Goal: Task Accomplishment & Management: Manage account settings

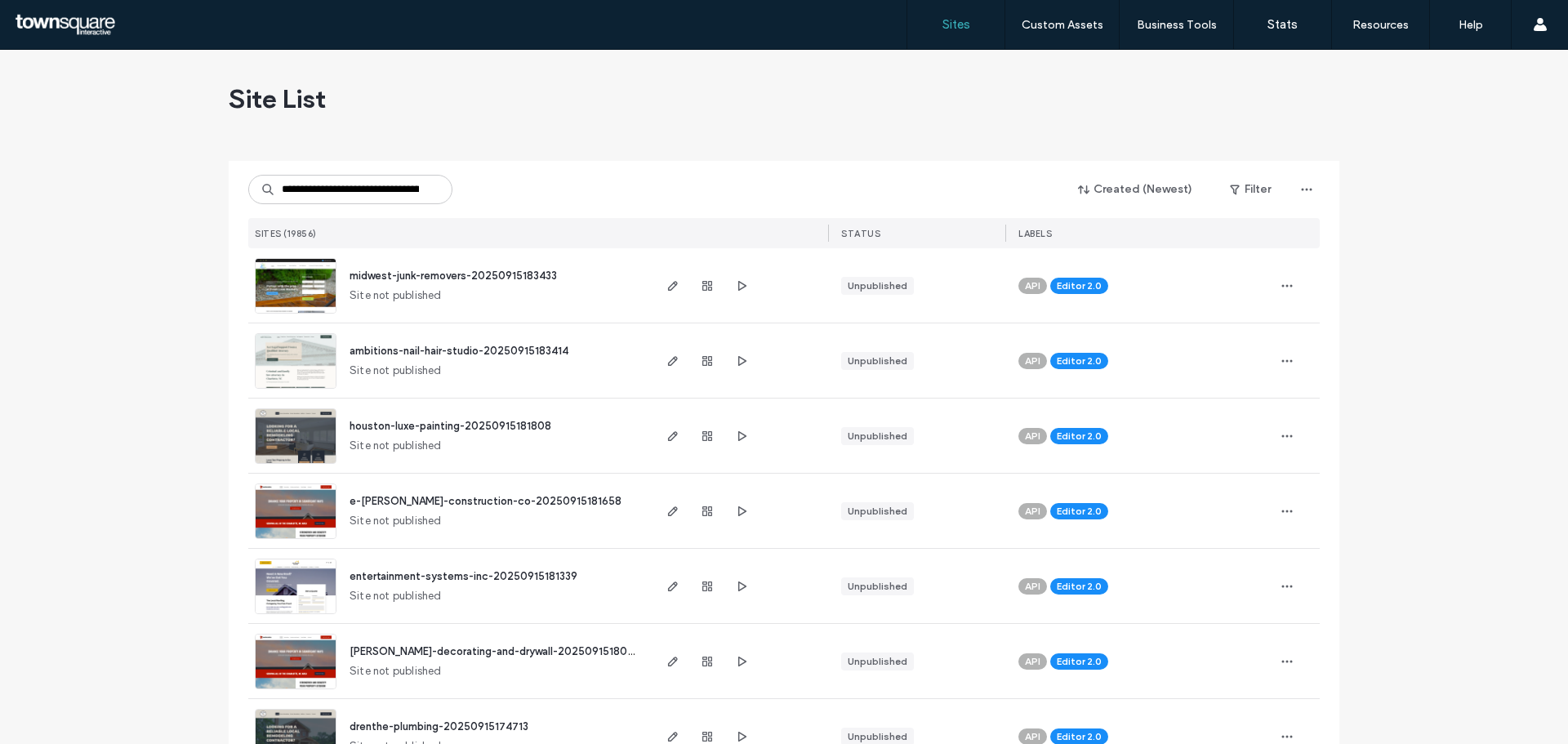
scroll to position [0, 65]
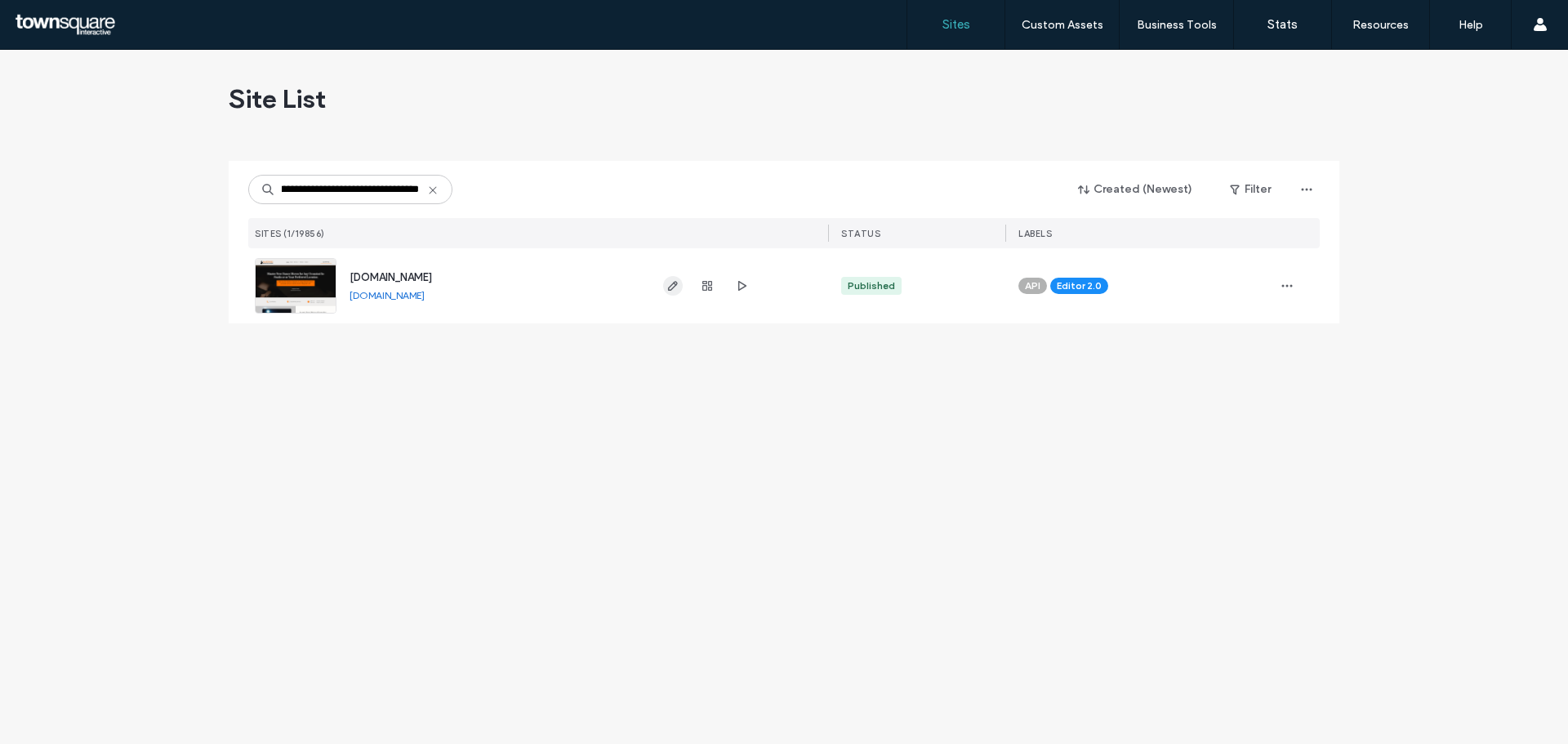
type input "**********"
click at [669, 285] on icon "button" at bounding box center [673, 286] width 13 height 13
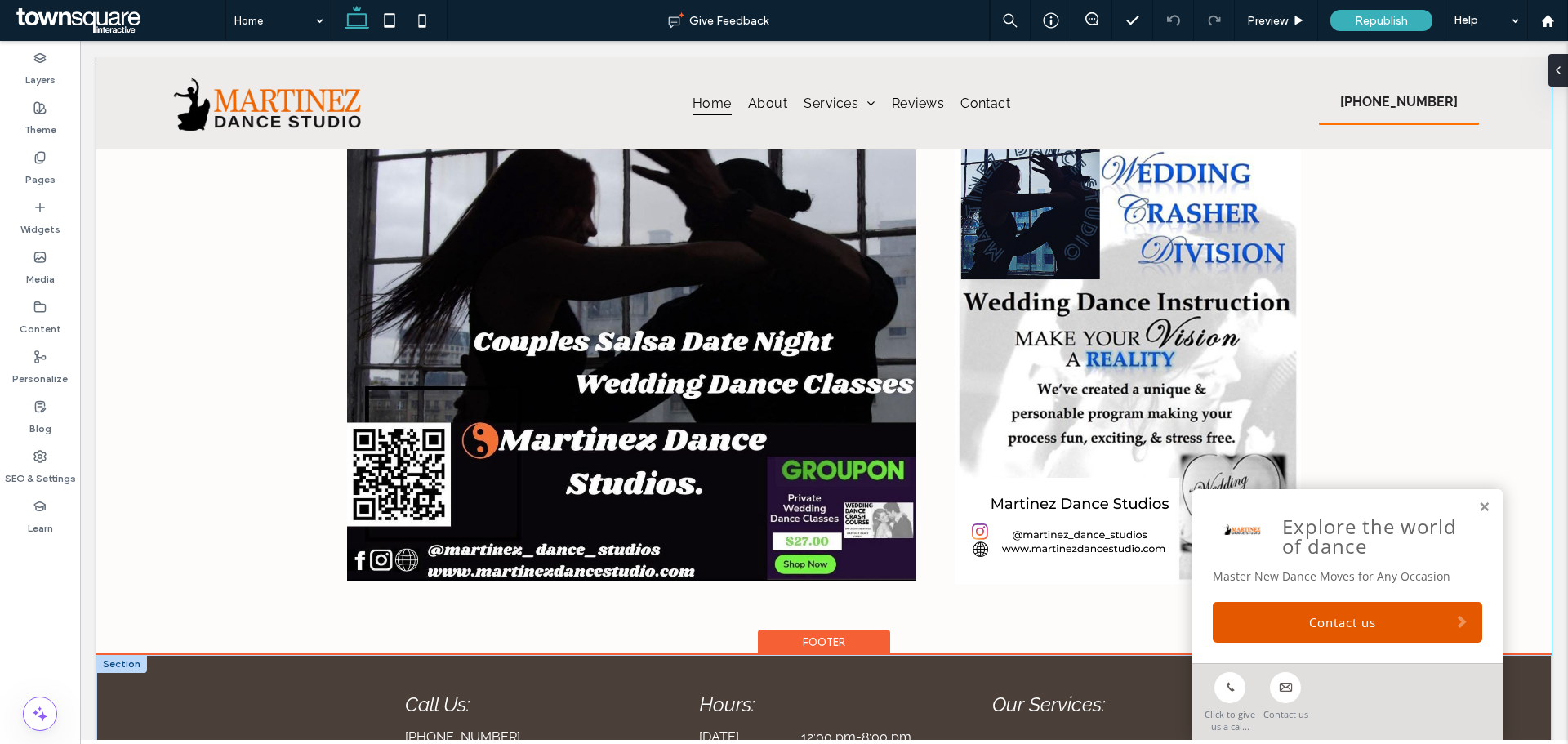
scroll to position [3482, 0]
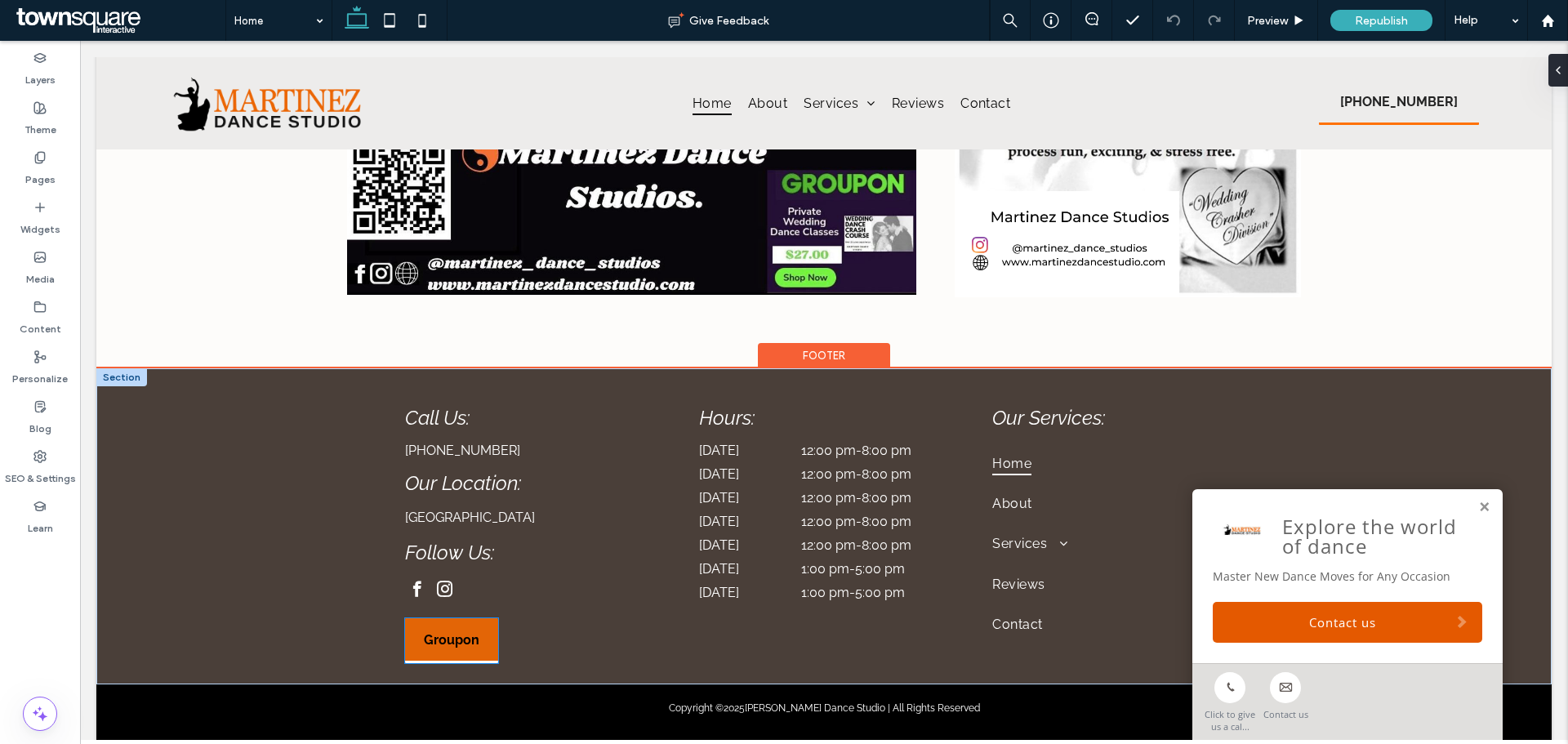
click at [454, 632] on span "Groupon" at bounding box center [452, 639] width 56 height 15
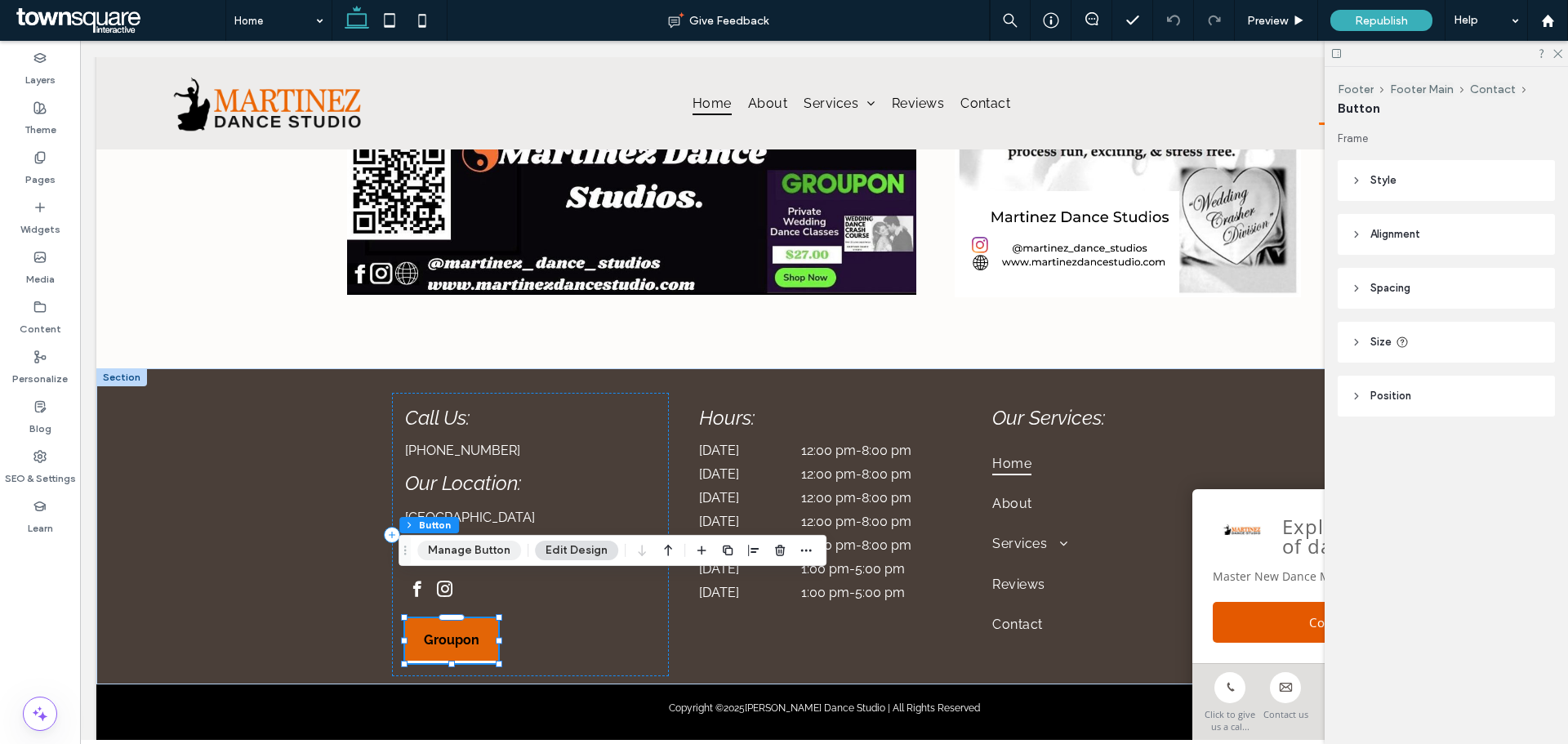
drag, startPoint x: 490, startPoint y: 552, endPoint x: 330, endPoint y: 583, distance: 163.0
click at [490, 552] on button "Manage Button" at bounding box center [470, 550] width 104 height 20
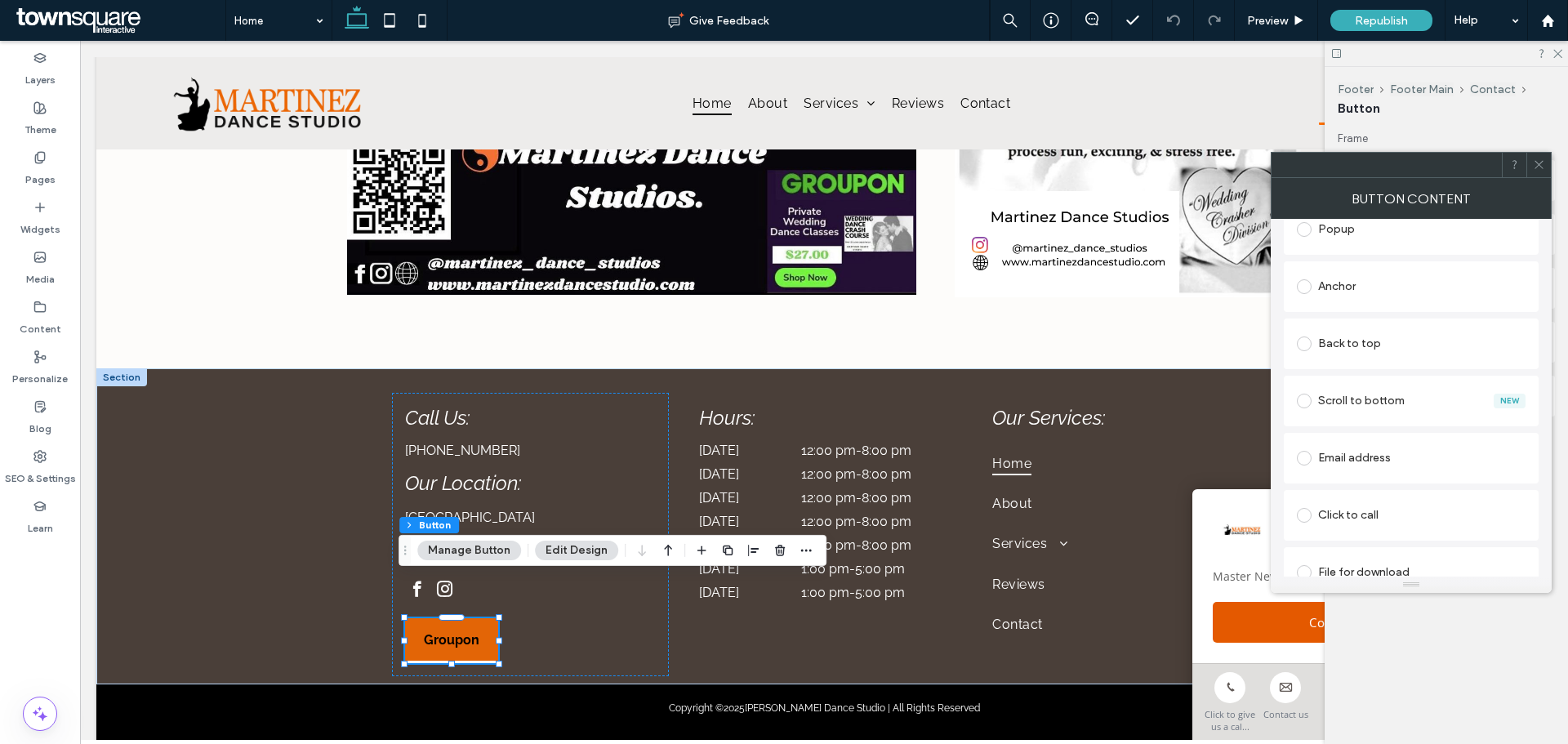
scroll to position [450, 0]
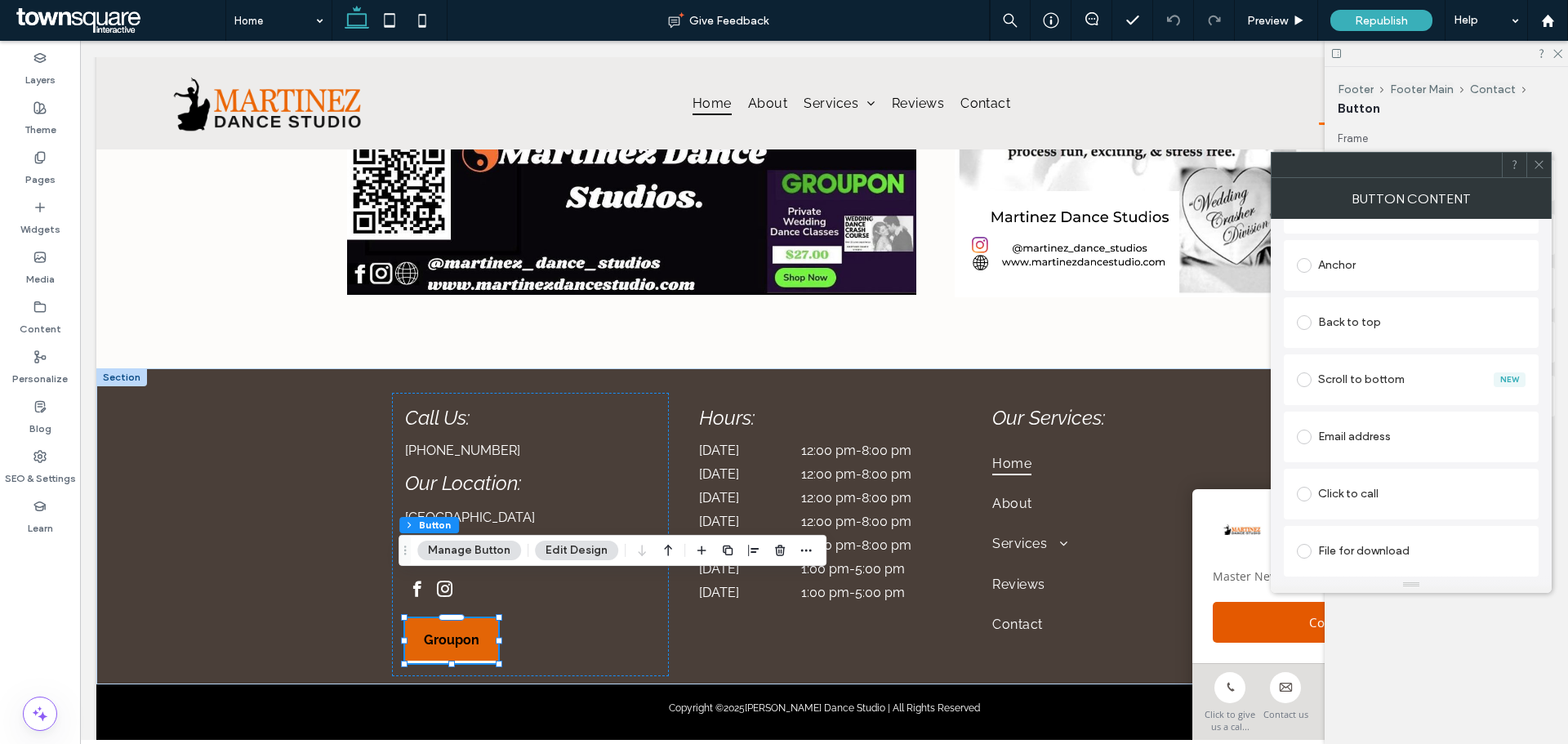
click at [1540, 168] on icon at bounding box center [1539, 164] width 12 height 12
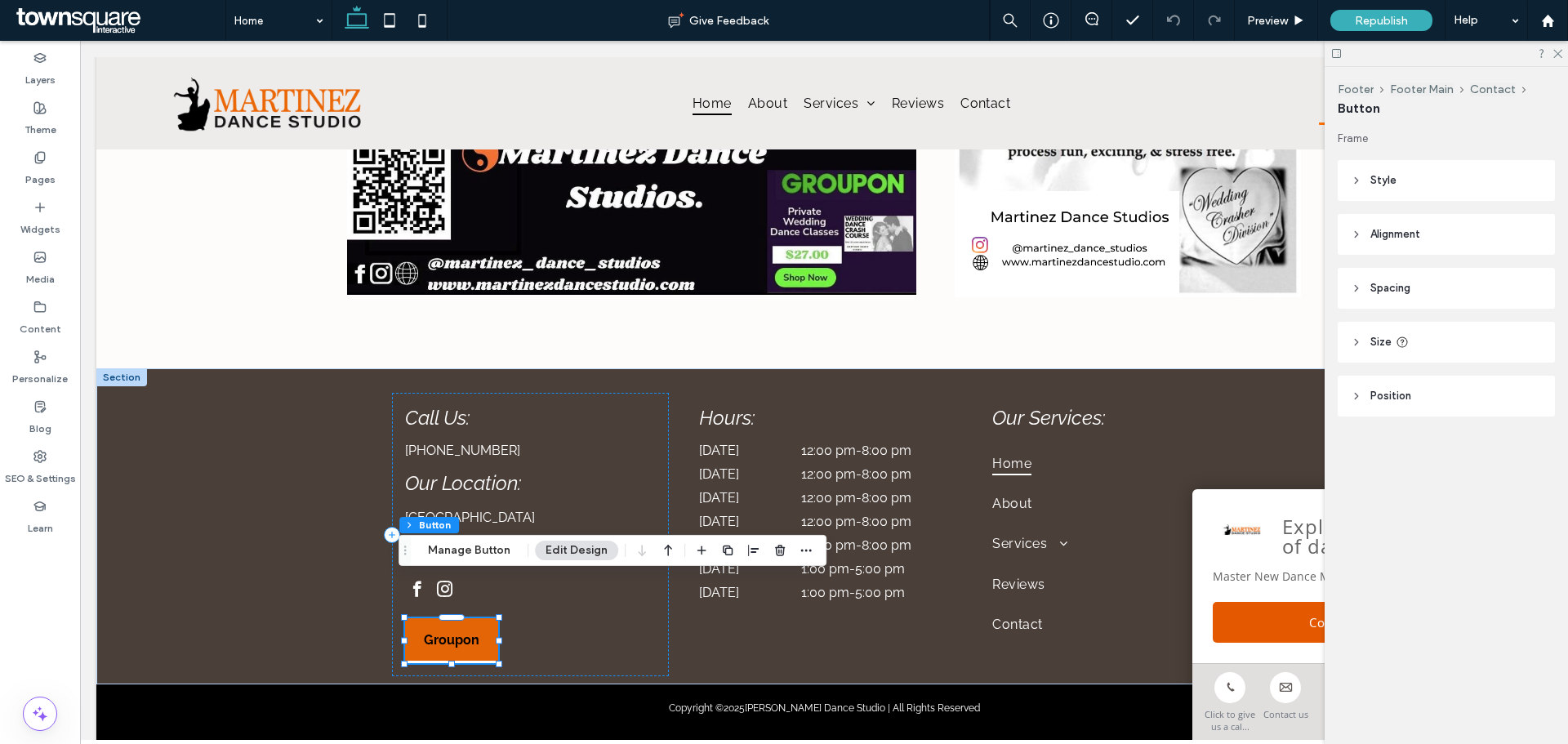
click at [569, 549] on button "Edit Design" at bounding box center [576, 550] width 83 height 20
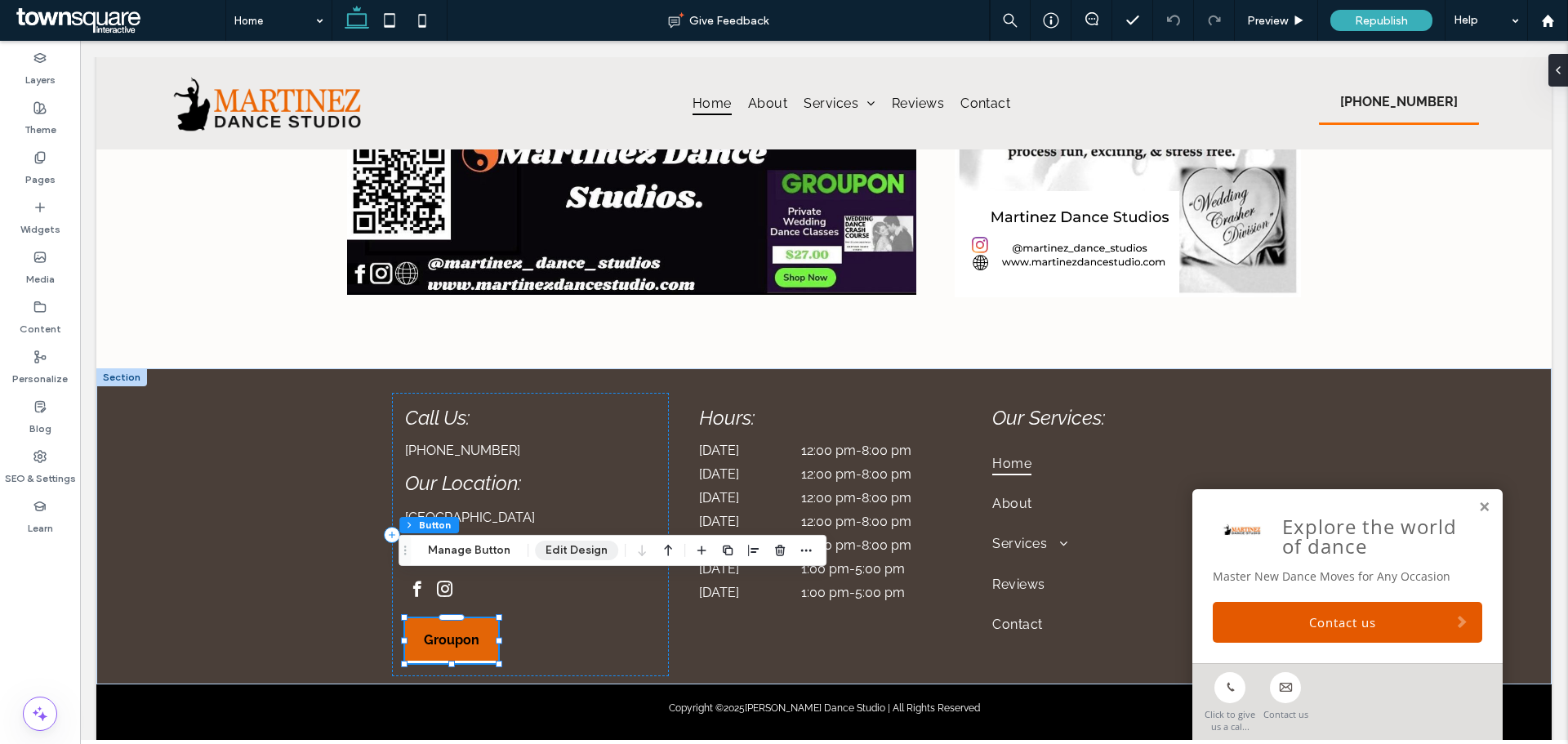
click at [569, 549] on button "Edit Design" at bounding box center [576, 550] width 83 height 20
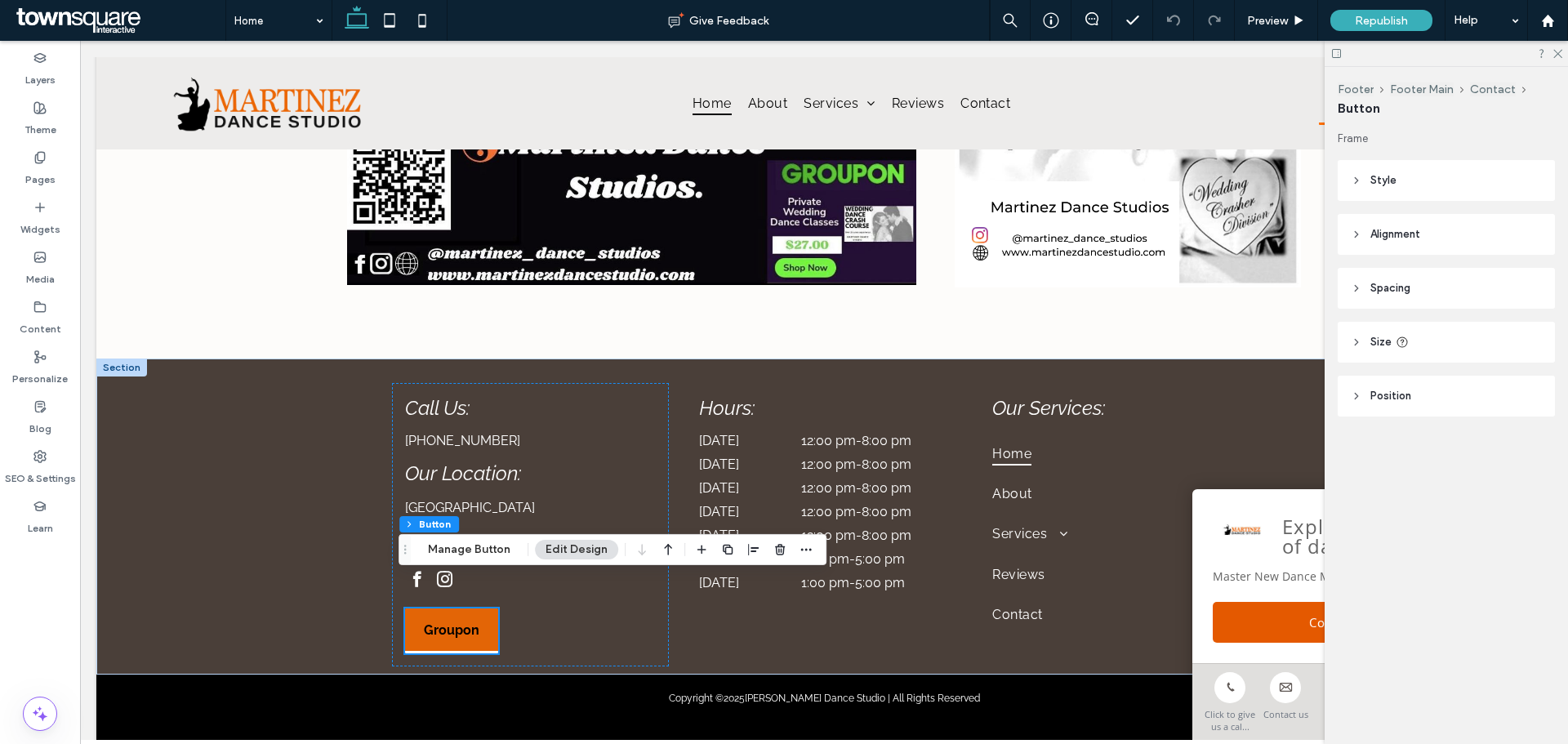
scroll to position [3495, 0]
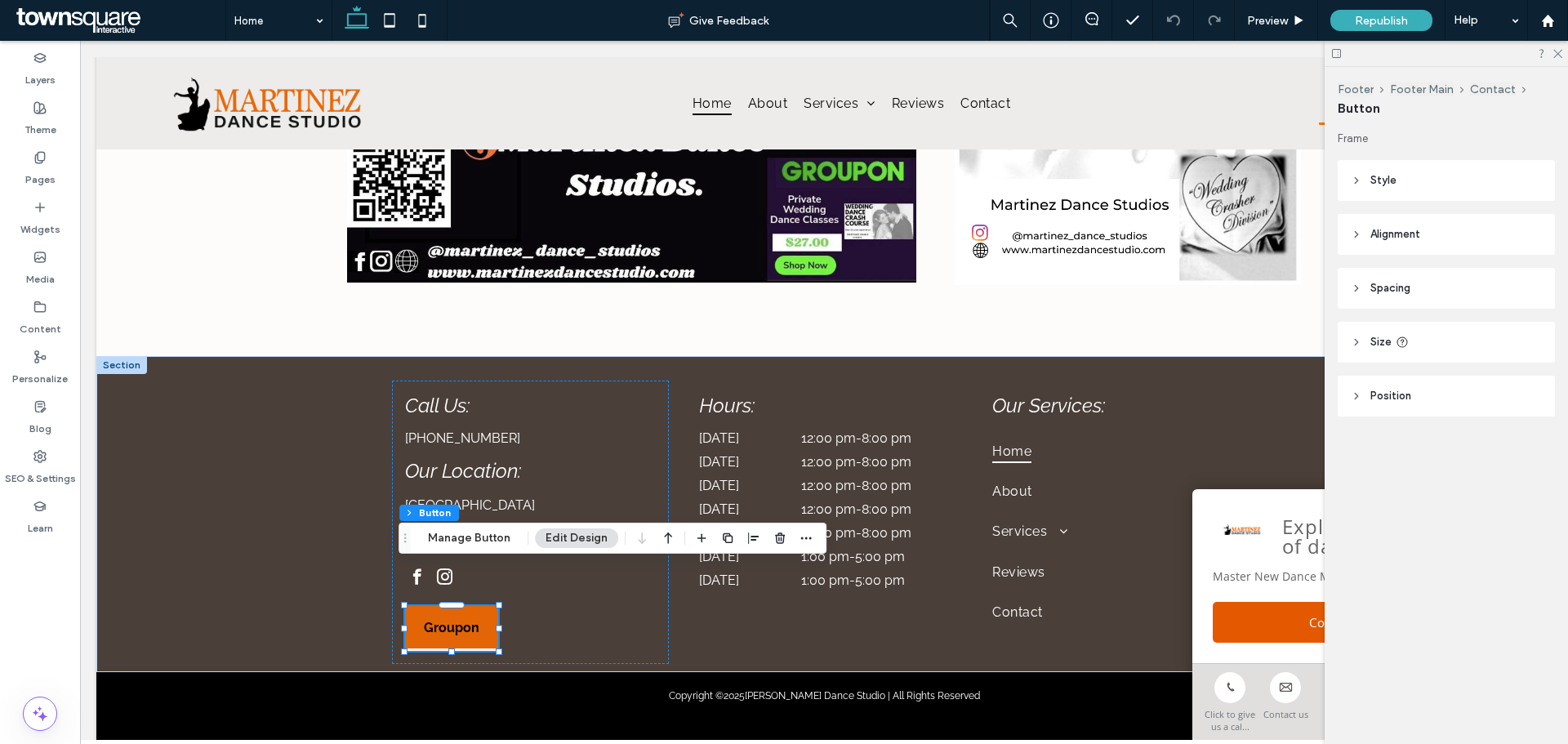
click at [1401, 396] on span "Position" at bounding box center [1390, 395] width 41 height 16
click at [1403, 179] on header "Style" at bounding box center [1446, 180] width 217 height 41
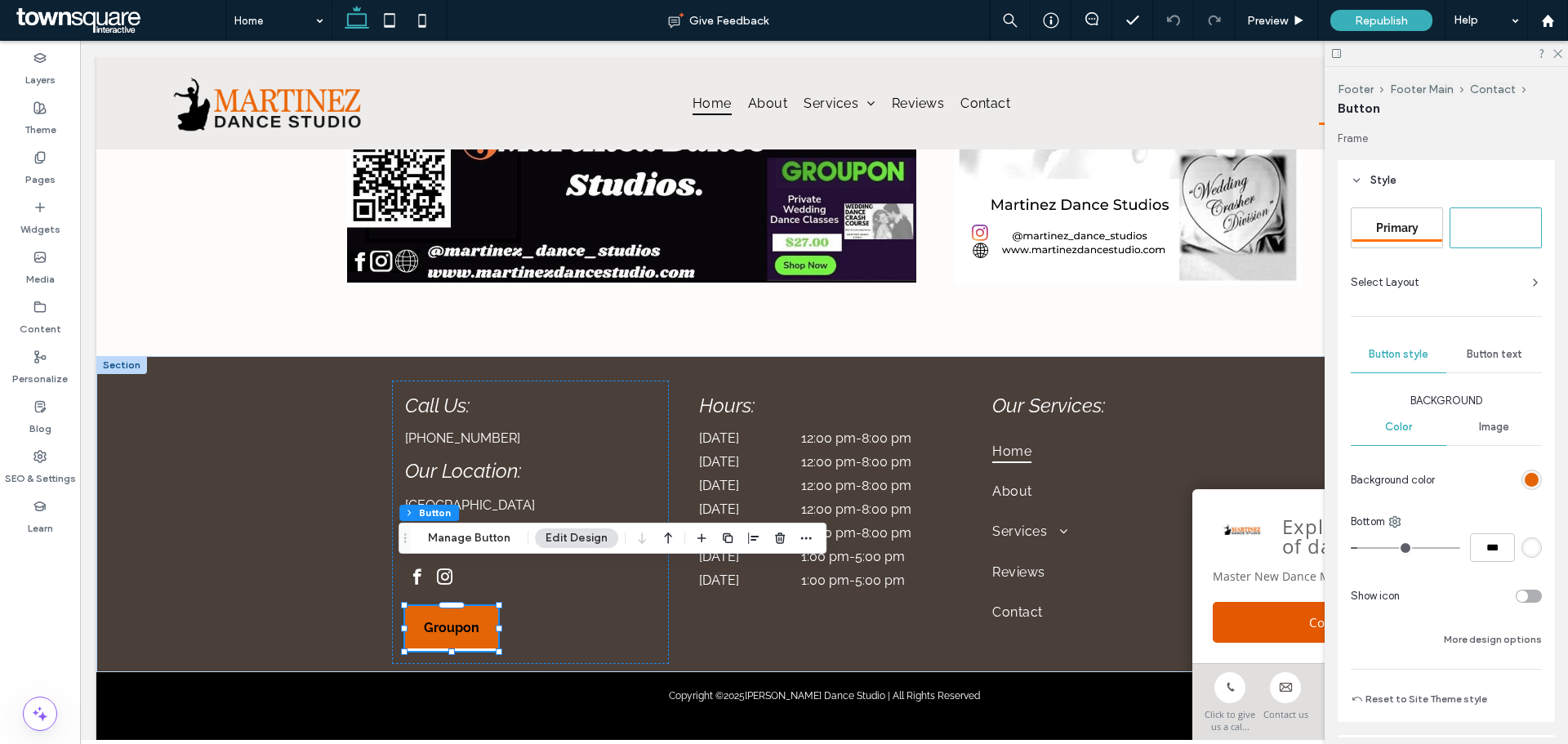
click at [1483, 364] on div "Button text" at bounding box center [1494, 355] width 95 height 36
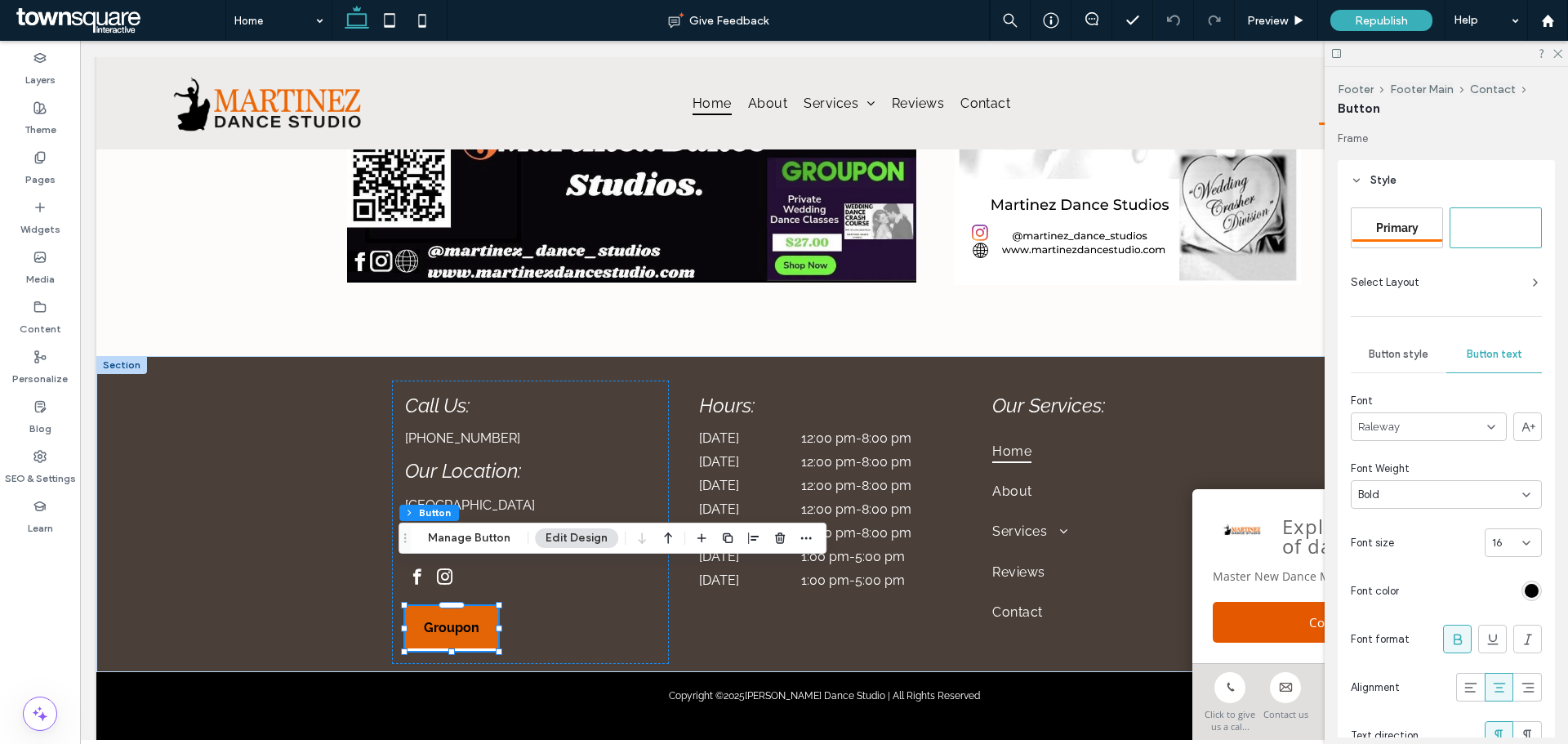
click at [1392, 344] on div "Button style" at bounding box center [1398, 355] width 95 height 36
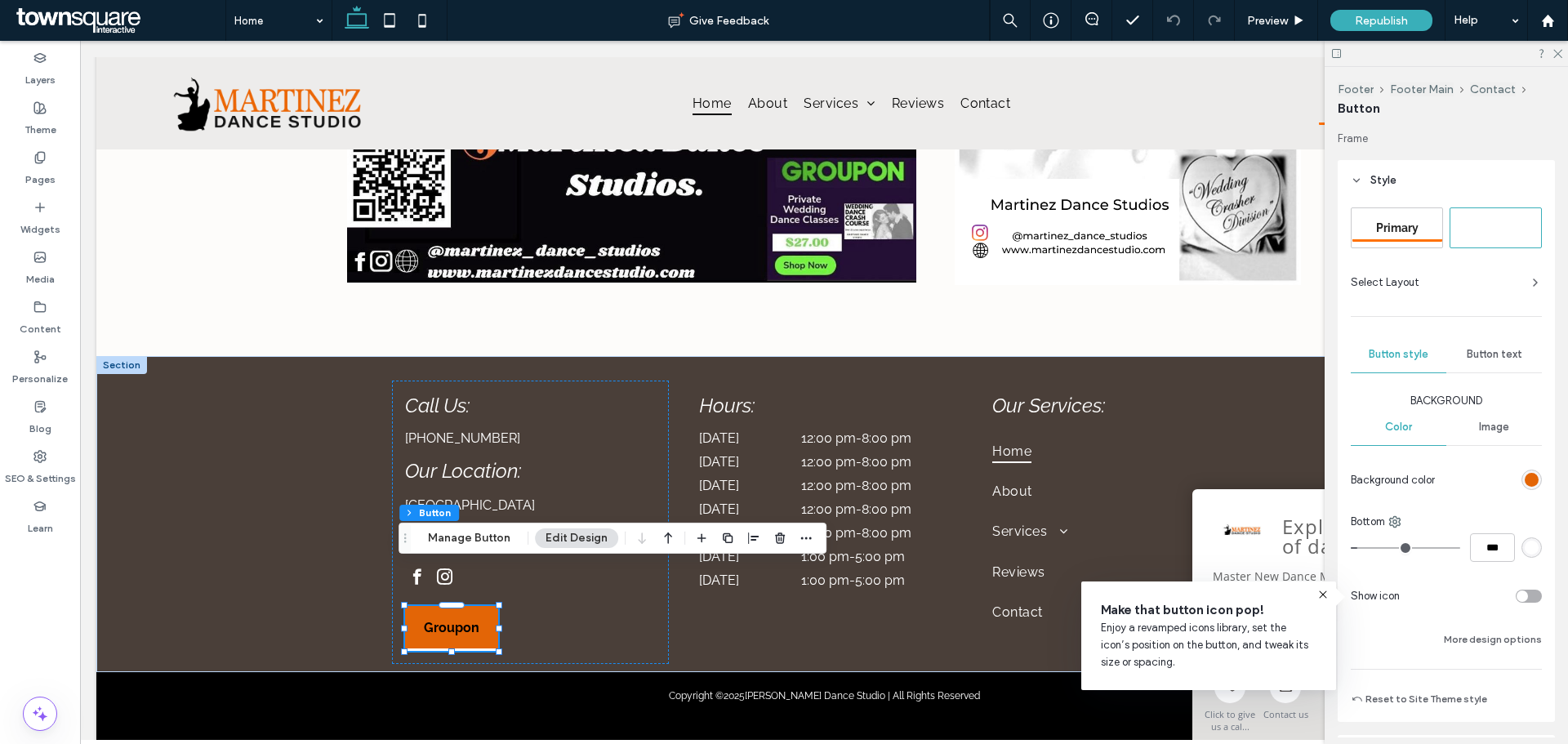
click at [1525, 476] on div "rgb(227, 101, 6)" at bounding box center [1531, 479] width 14 height 14
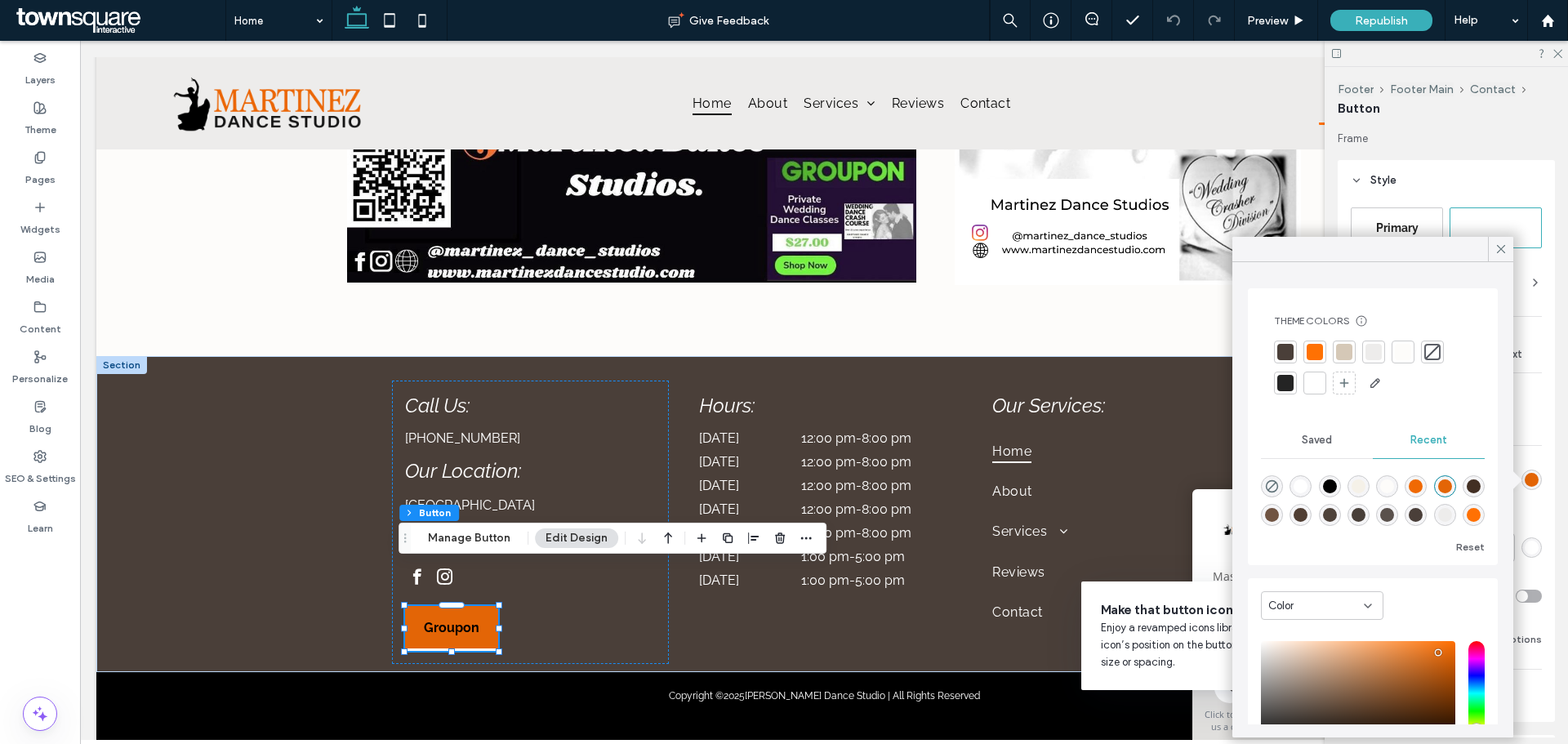
scroll to position [26, 0]
drag, startPoint x: 1371, startPoint y: 388, endPoint x: 830, endPoint y: 284, distance: 550.9
click at [1371, 388] on use "button" at bounding box center [1375, 383] width 9 height 9
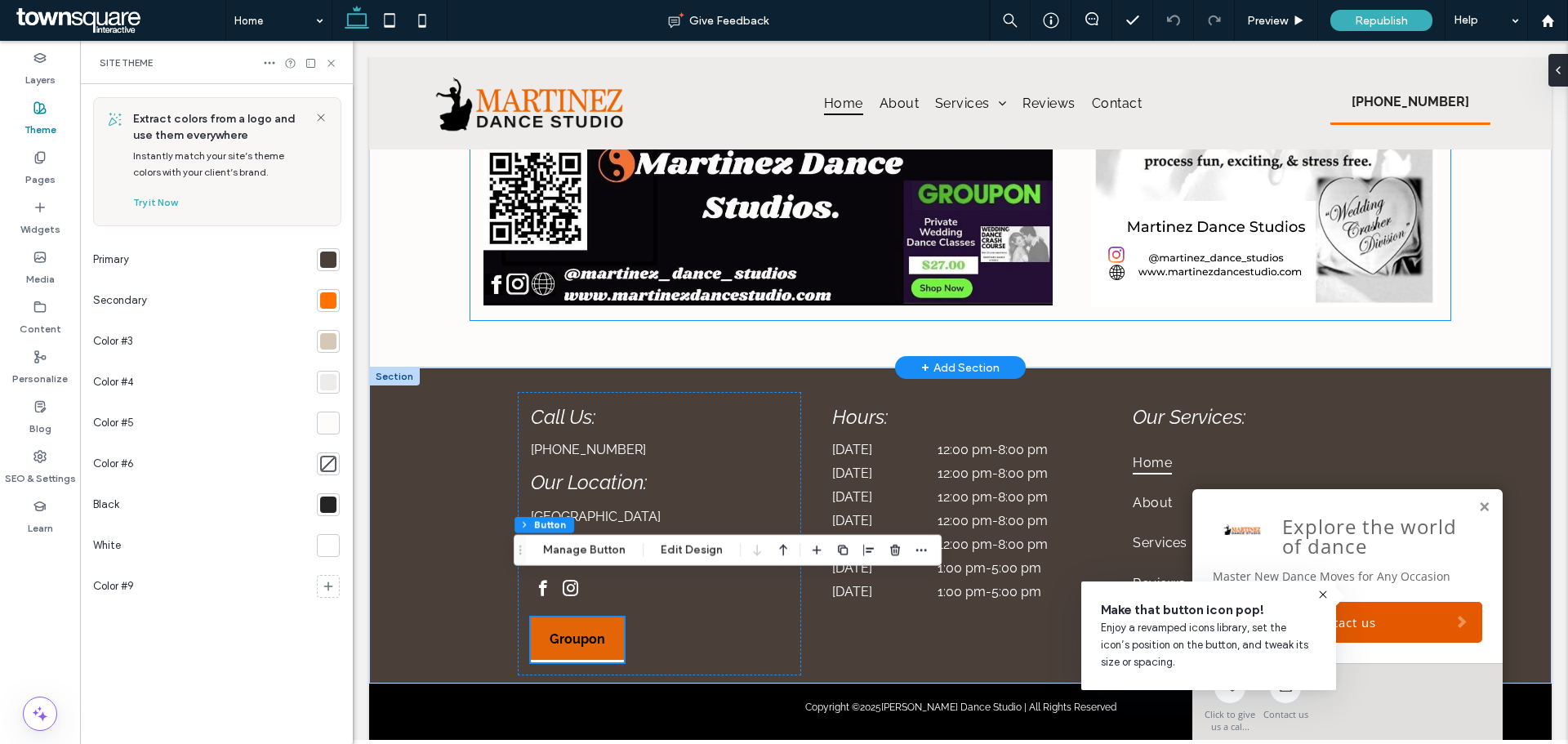
scroll to position [3497, 0]
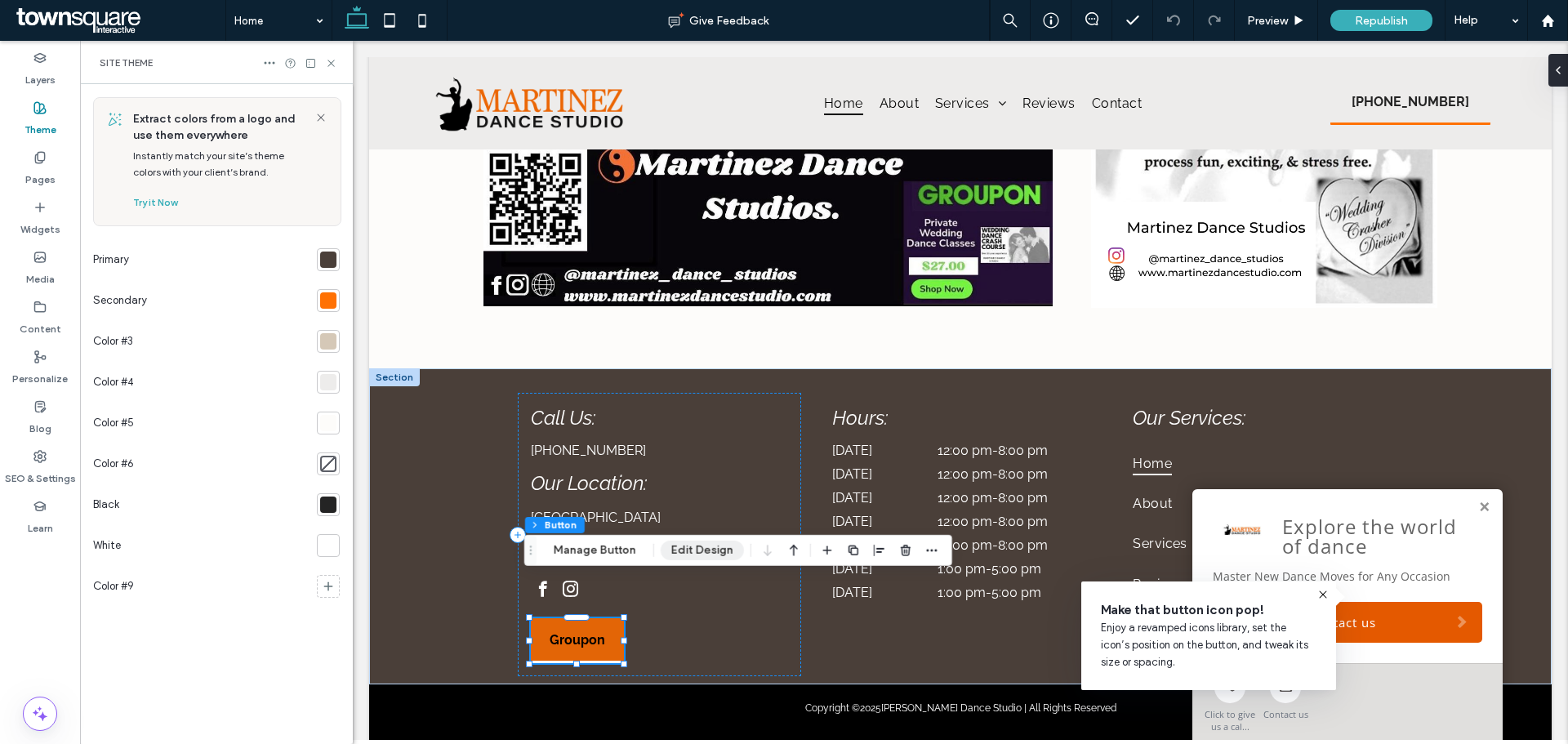
click at [726, 540] on button "Edit Design" at bounding box center [702, 550] width 83 height 20
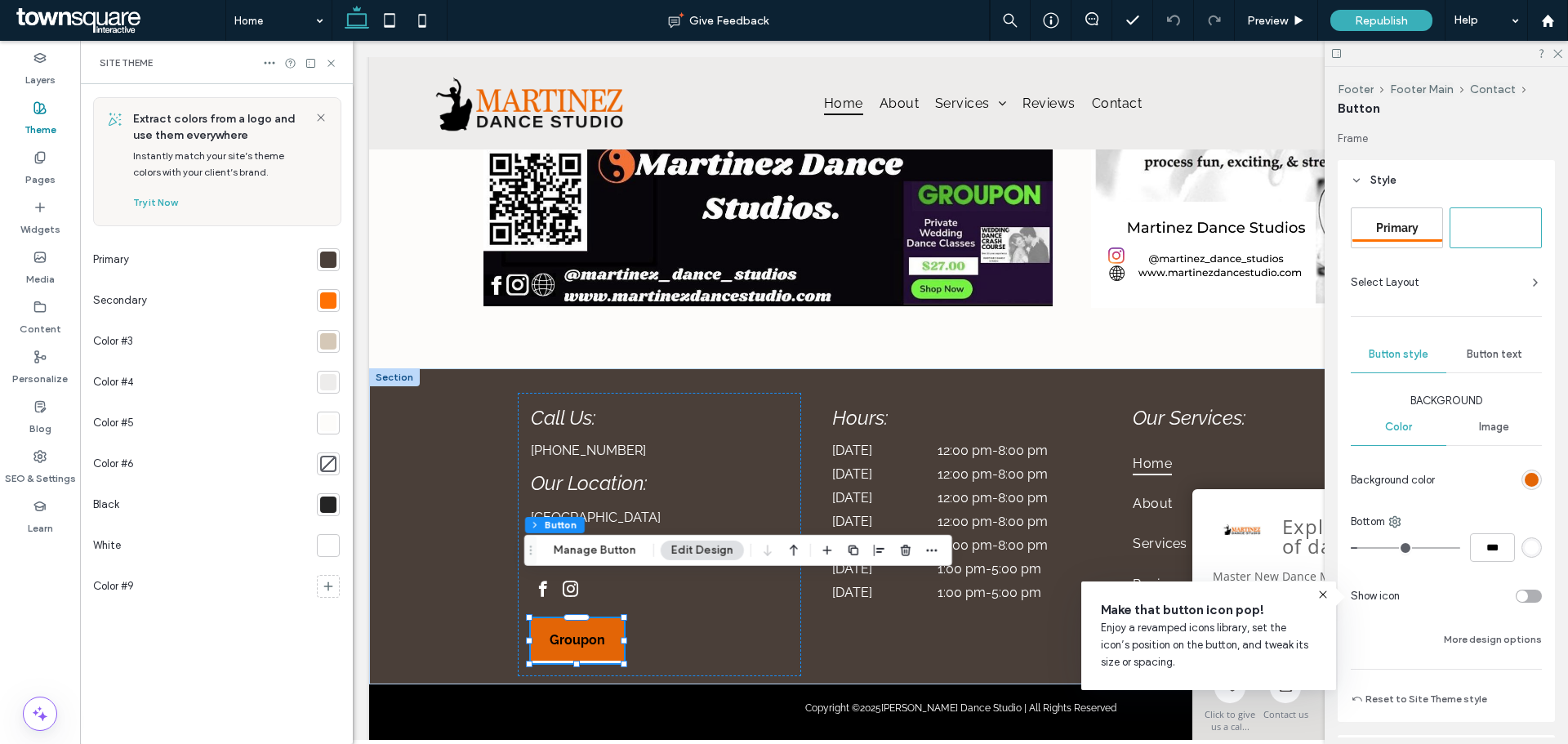
click at [1525, 472] on div "rgb(227, 101, 6)" at bounding box center [1531, 479] width 14 height 14
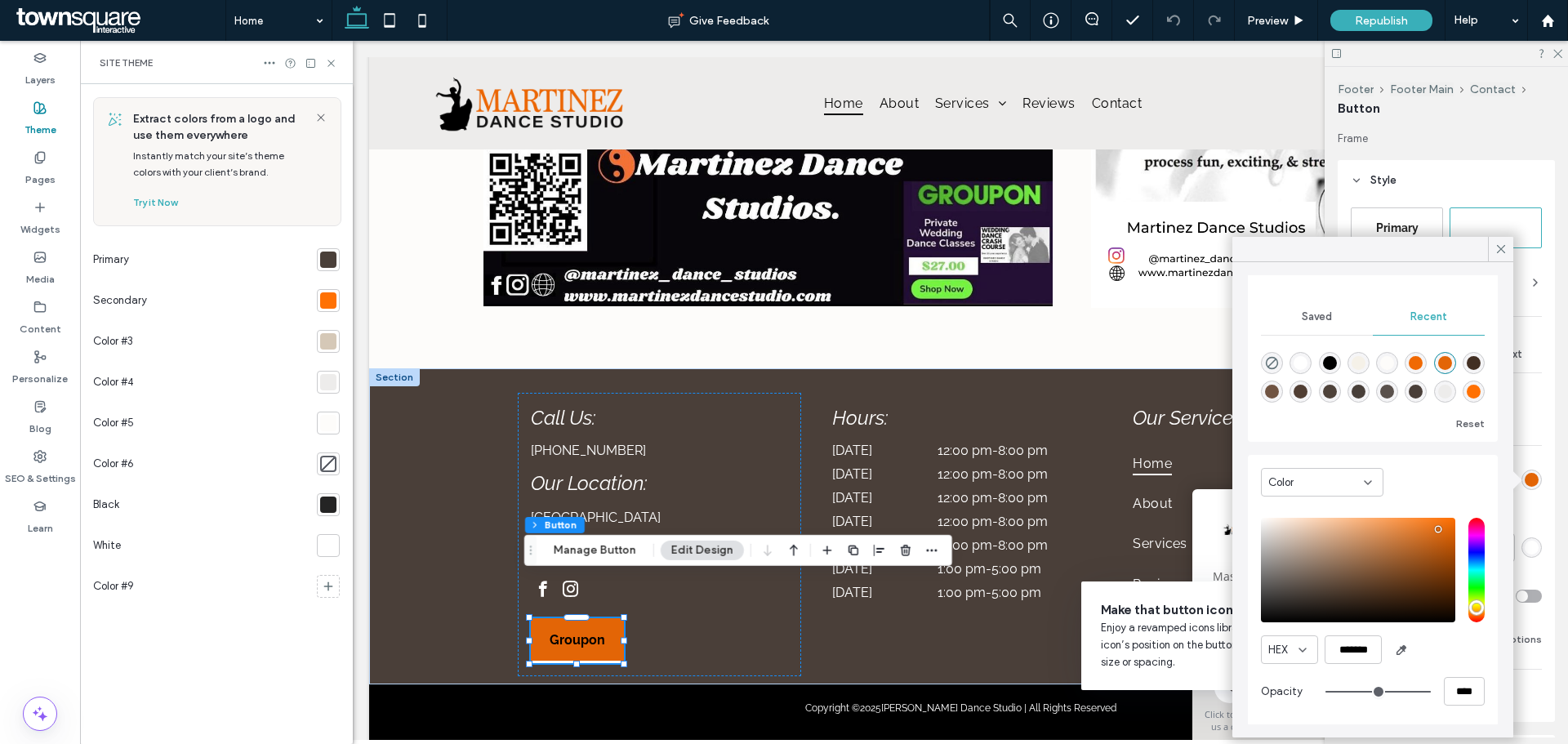
scroll to position [125, 0]
click at [1404, 645] on use "button" at bounding box center [1402, 649] width 9 height 9
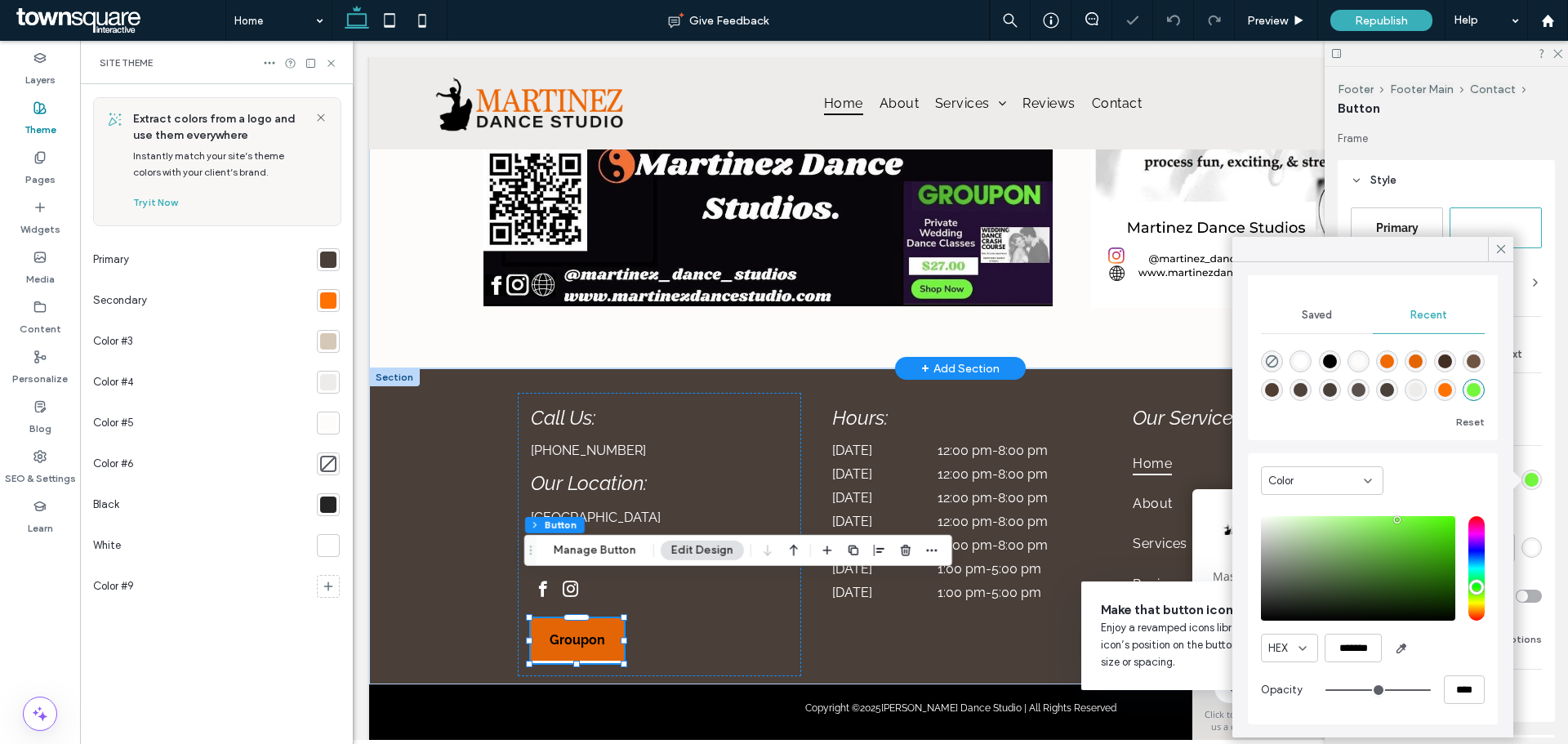
type input "*******"
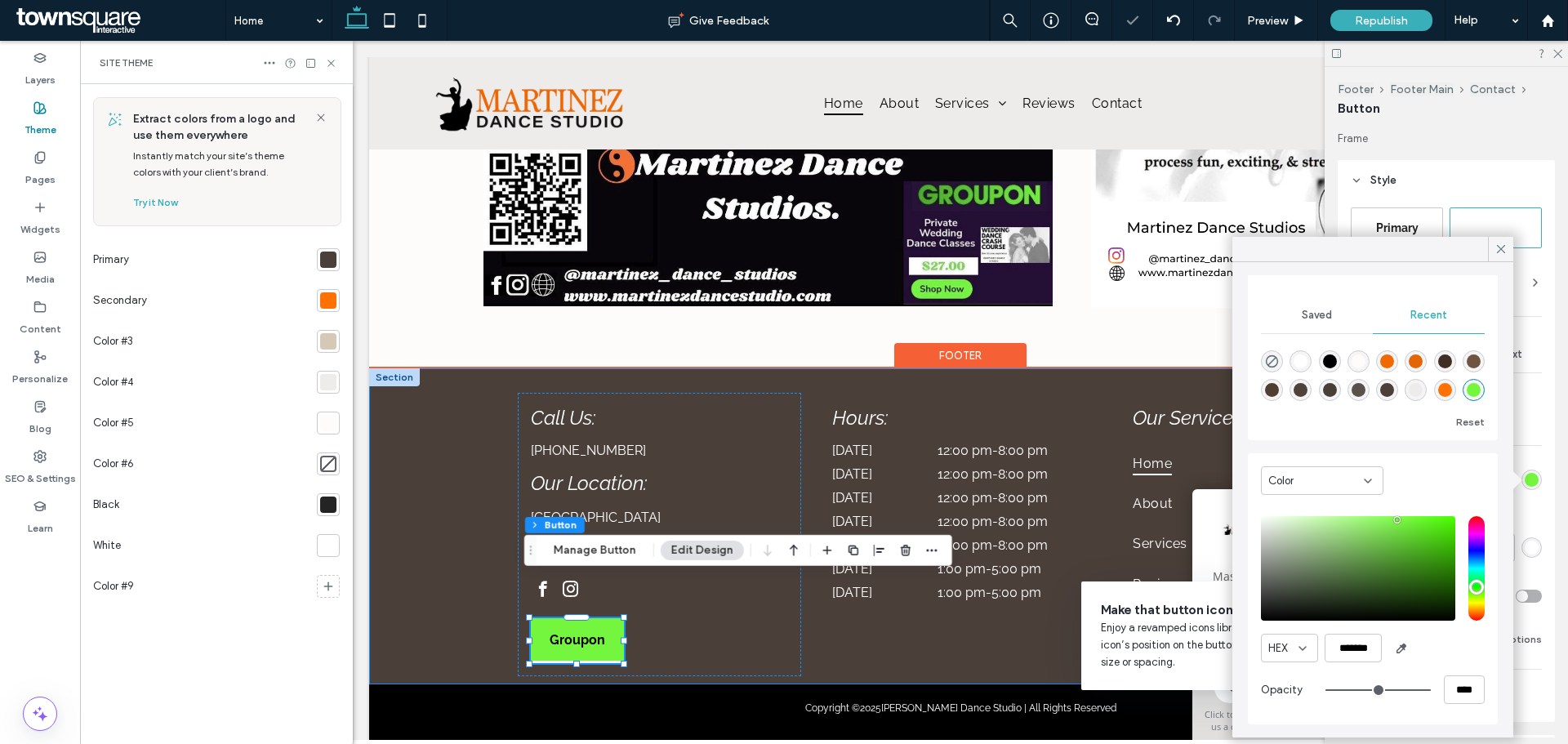
click at [399, 530] on div "Call Us: [PHONE_NUMBER] Our Location: [GEOGRAPHIC_DATA] Follow Us: Groupon Hour…" at bounding box center [960, 526] width 1182 height 316
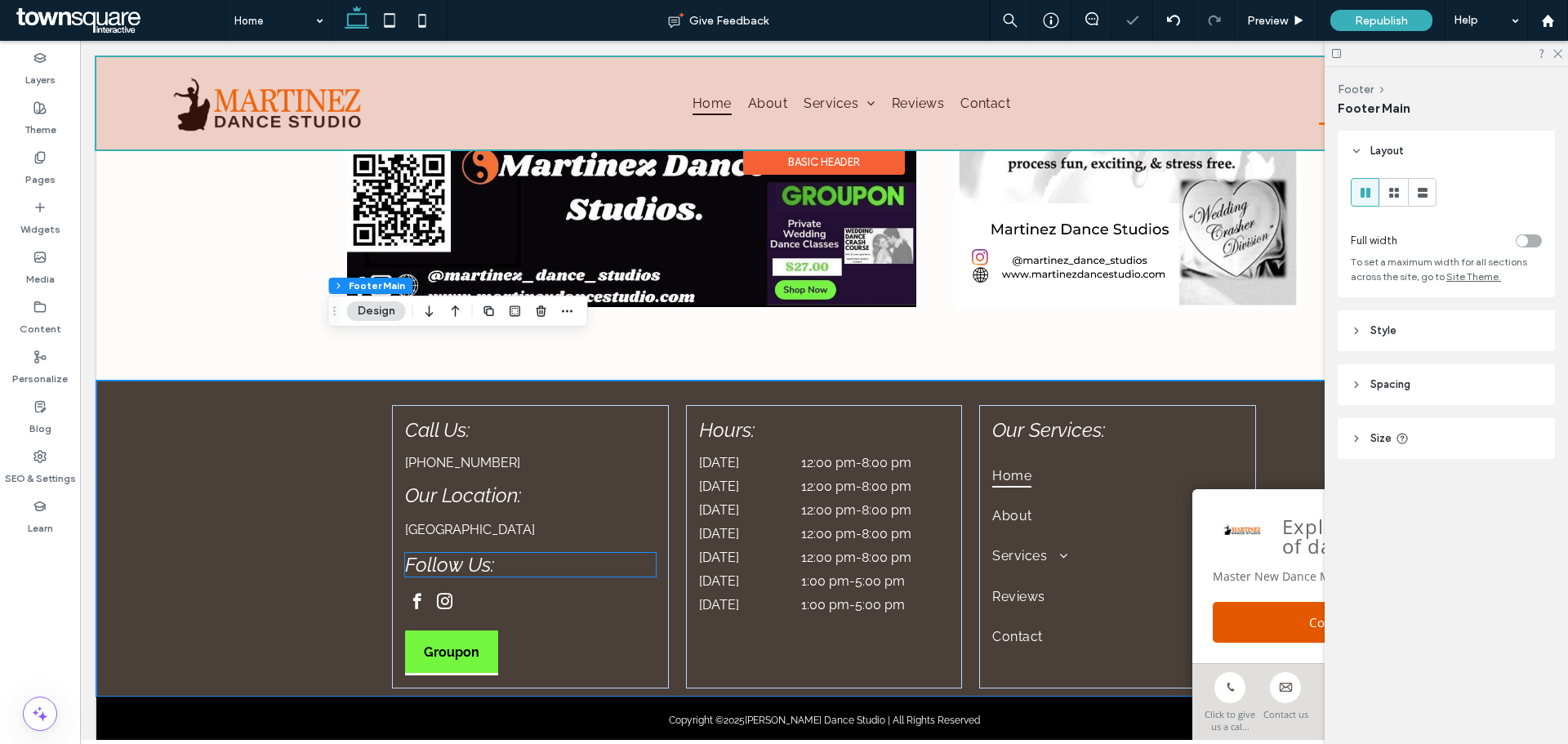
scroll to position [3472, 0]
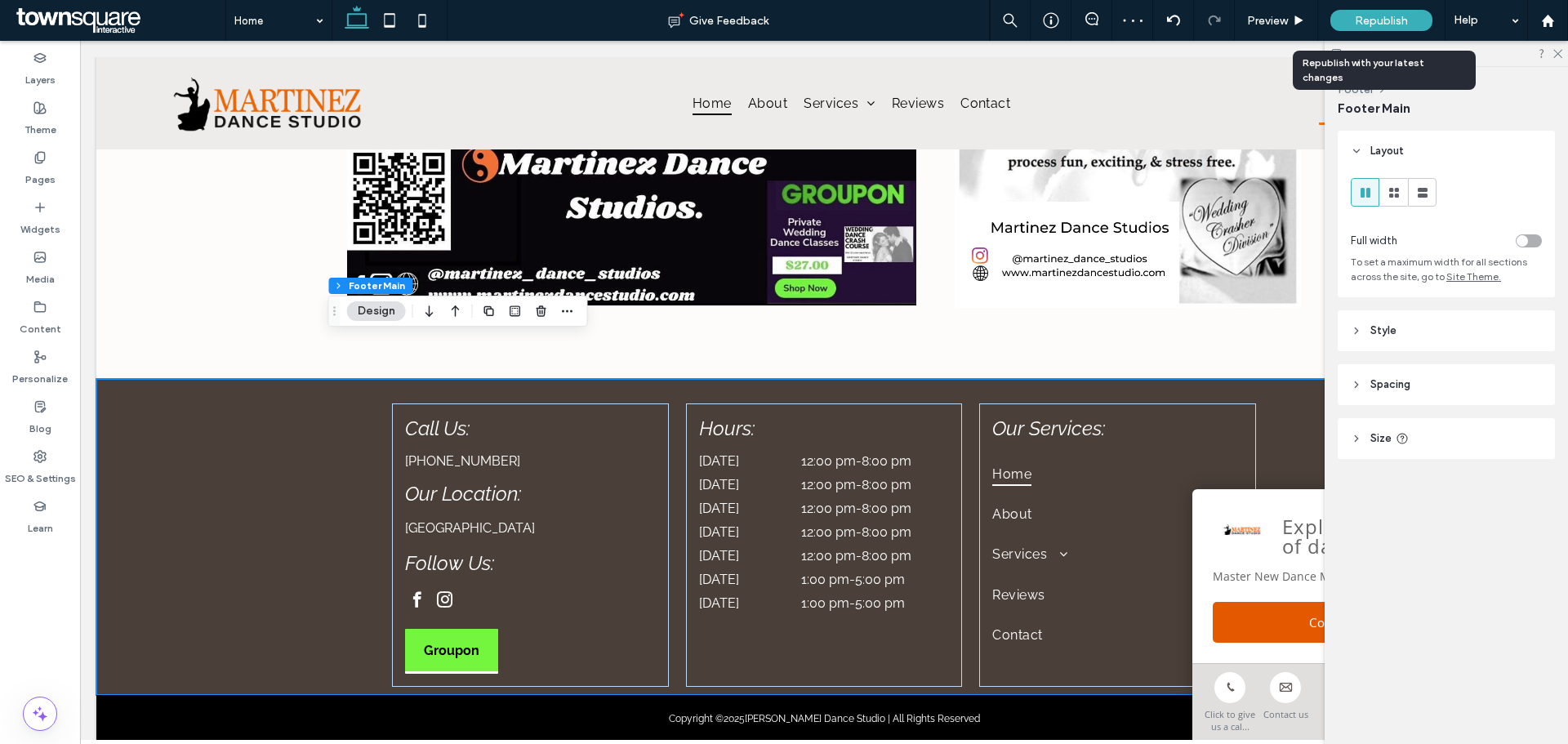
click at [1369, 16] on span "Republish" at bounding box center [1381, 21] width 53 height 14
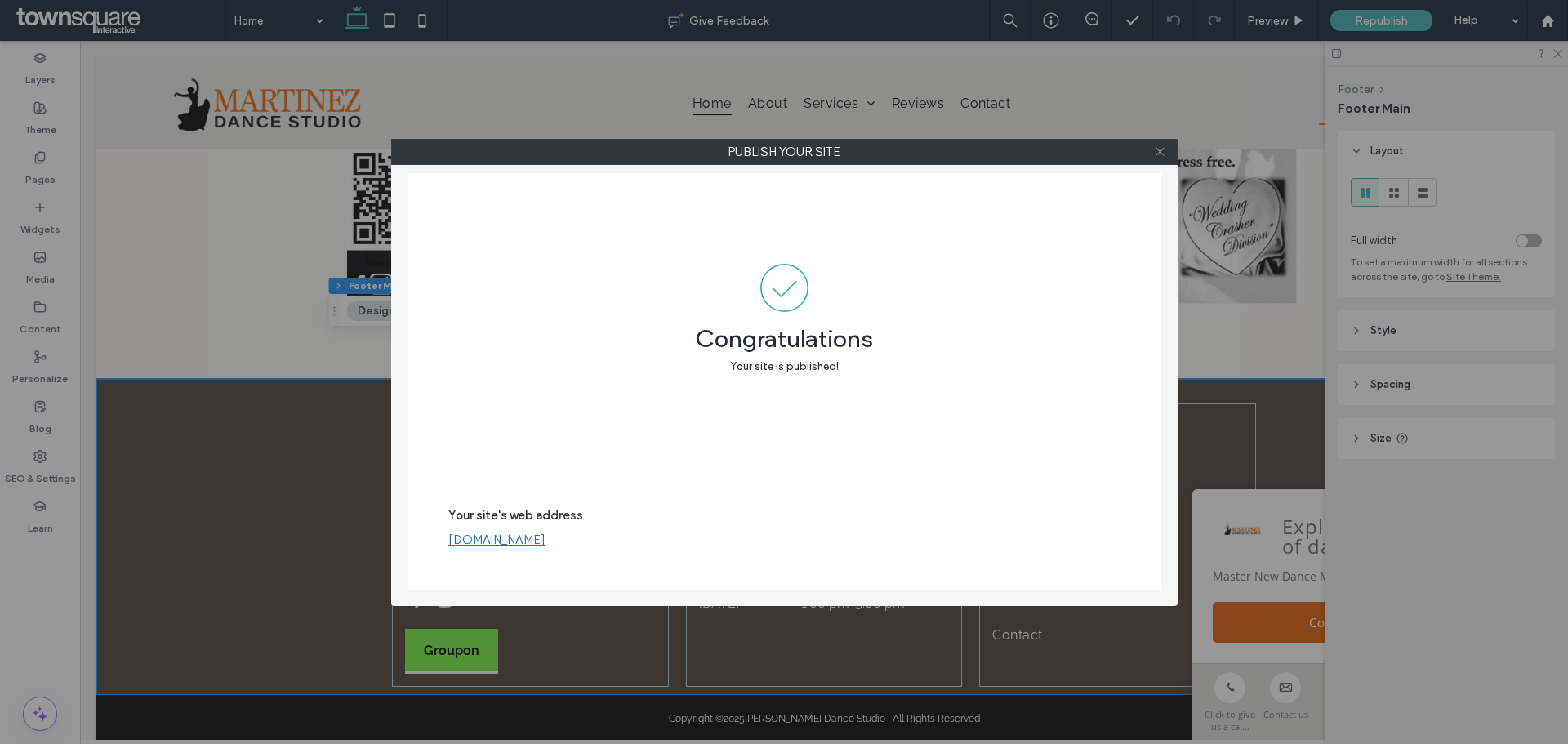
click at [1162, 155] on icon at bounding box center [1160, 151] width 12 height 12
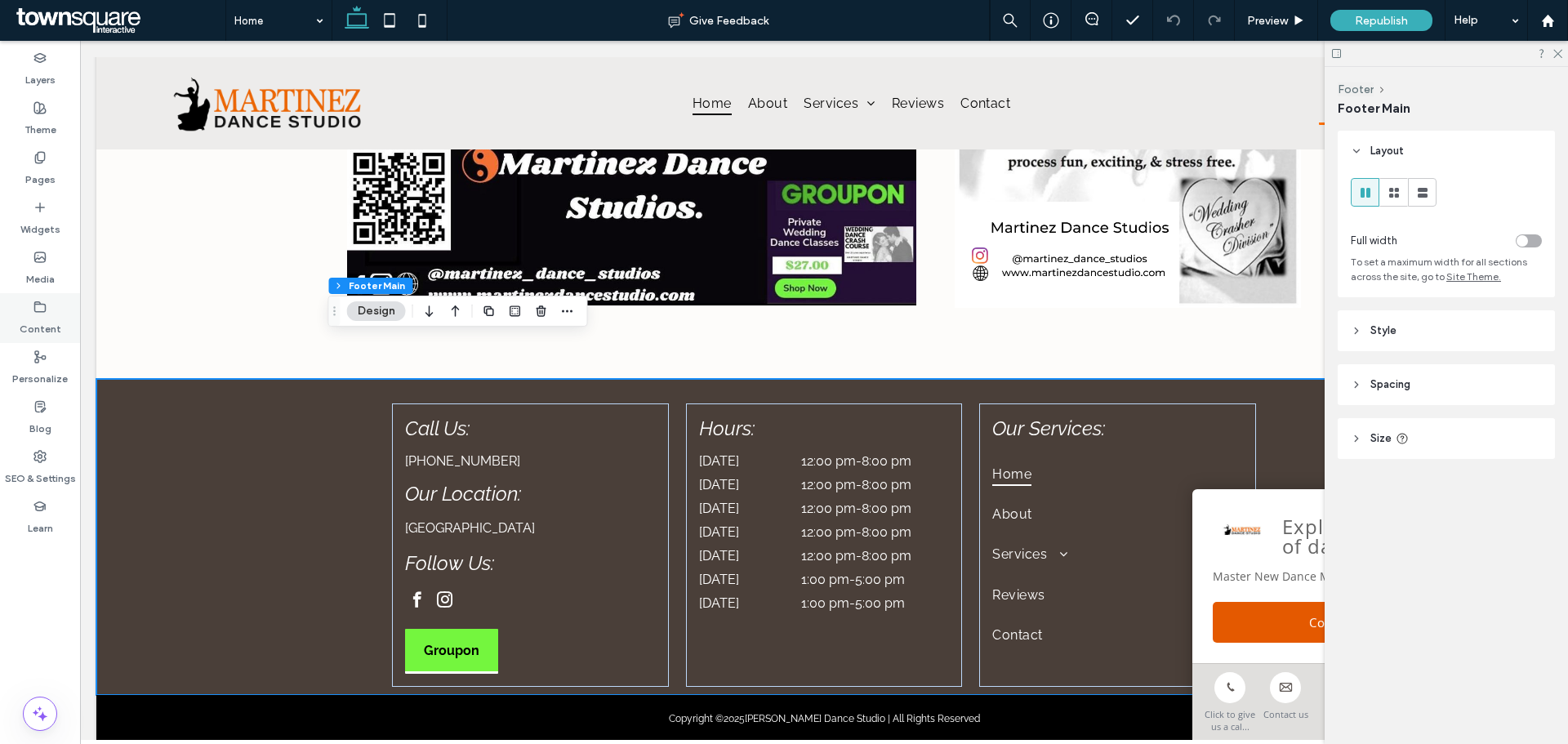
click at [52, 320] on label "Content" at bounding box center [41, 325] width 41 height 23
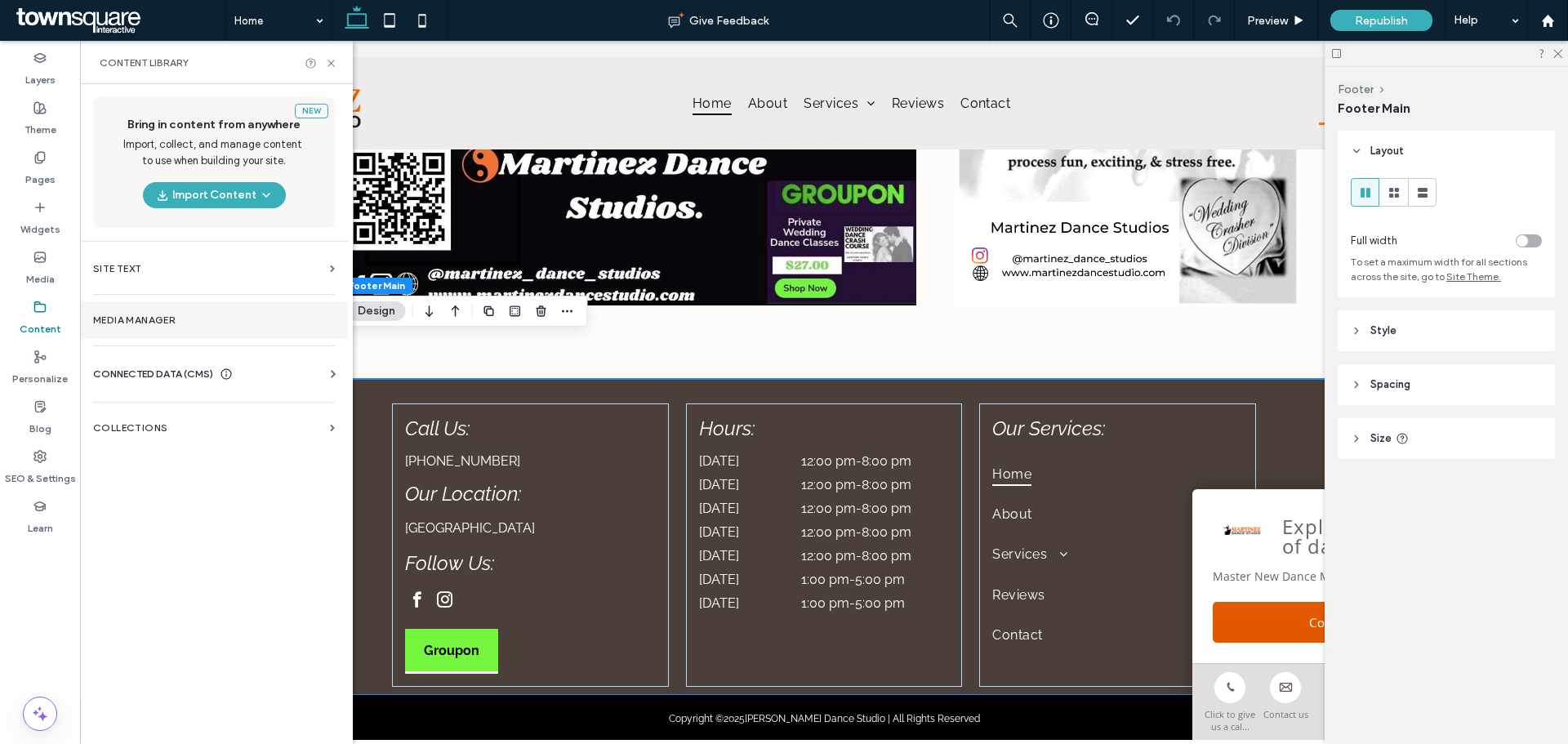
click at [173, 321] on label "Media Manager" at bounding box center [214, 320] width 241 height 11
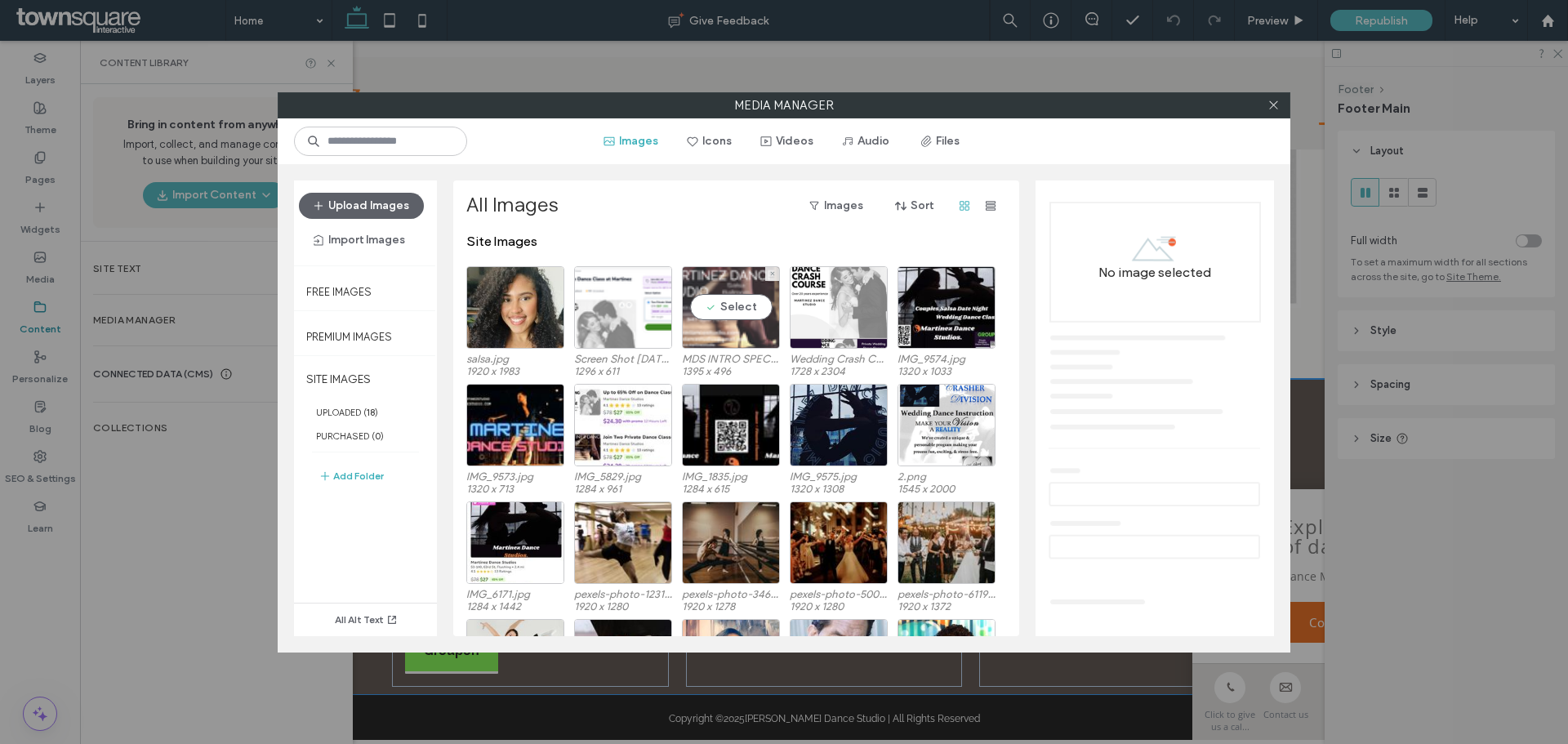
click at [753, 336] on div "Select" at bounding box center [731, 306] width 98 height 82
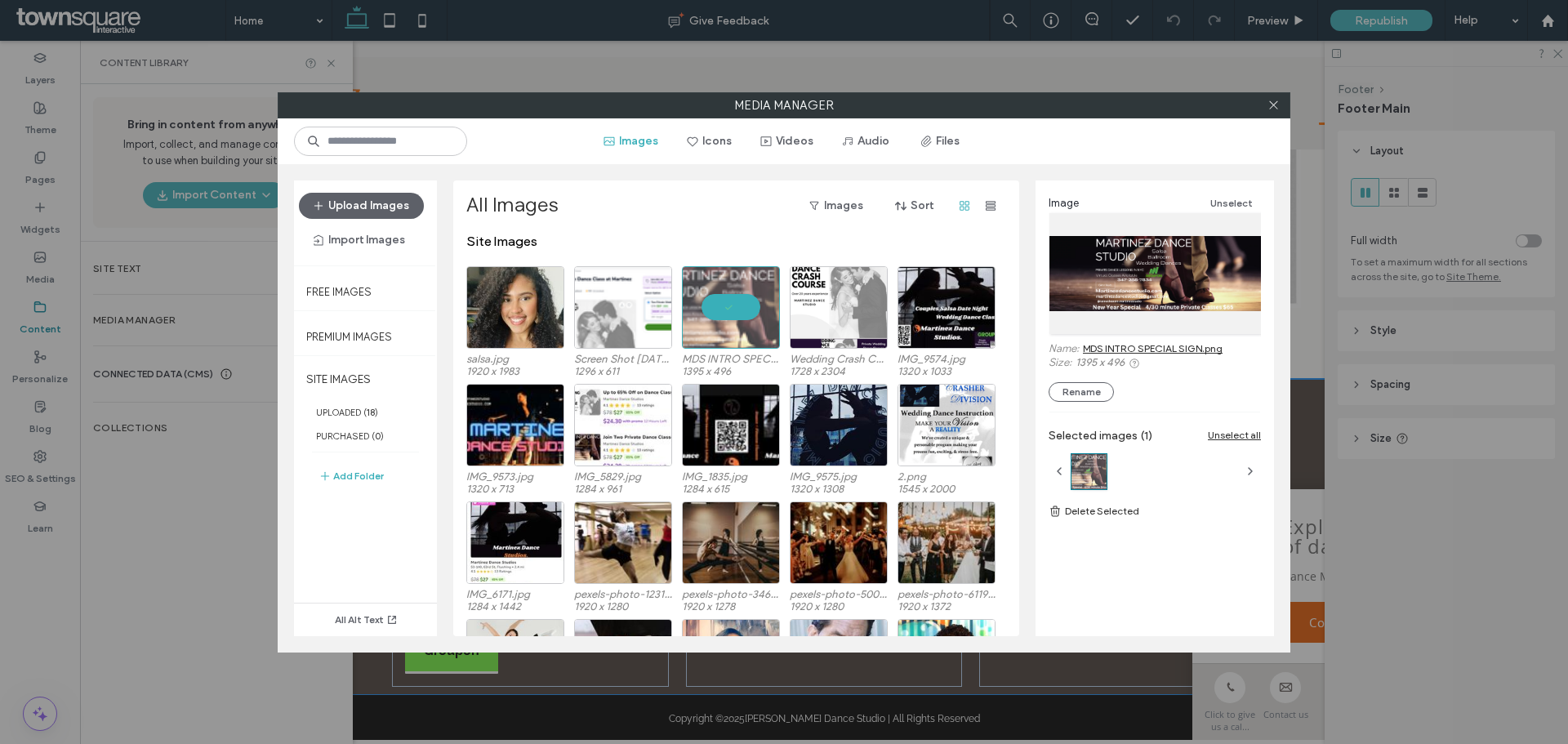
click at [1159, 353] on link "MDS INTRO SPECIAL SIGN.png" at bounding box center [1152, 348] width 140 height 12
click at [1271, 96] on span at bounding box center [1273, 106] width 12 height 25
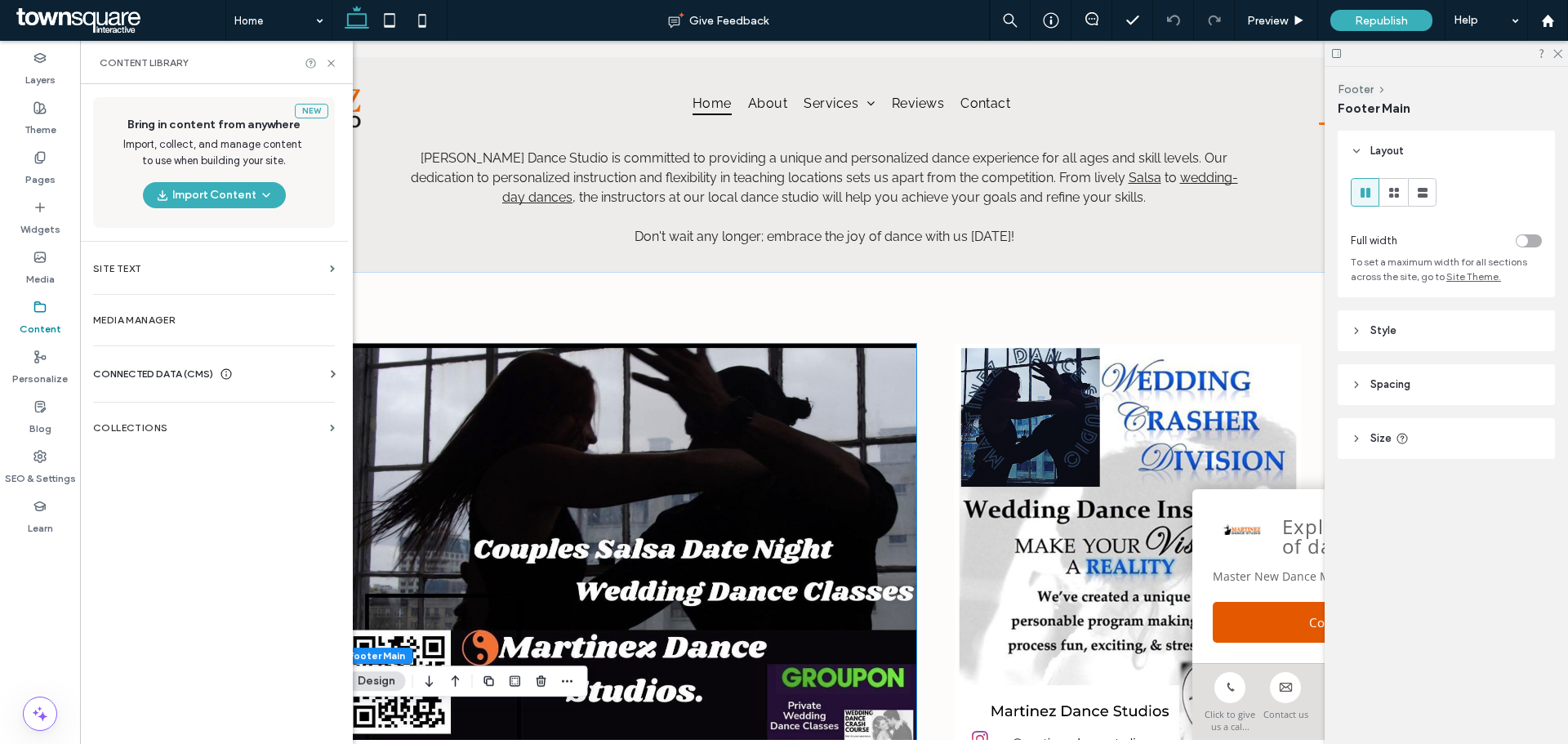
scroll to position [3168, 0]
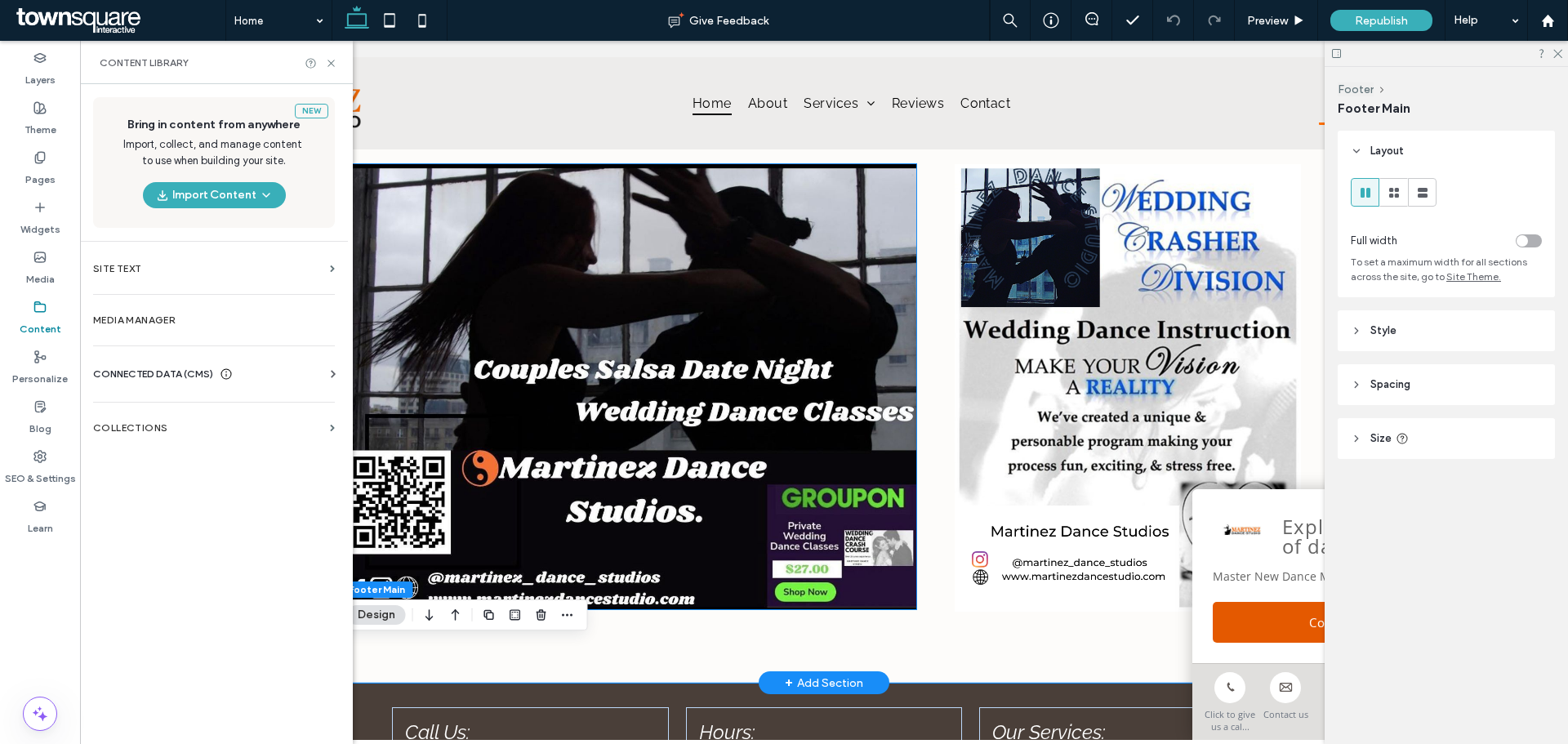
click at [710, 346] on img at bounding box center [632, 387] width 569 height 446
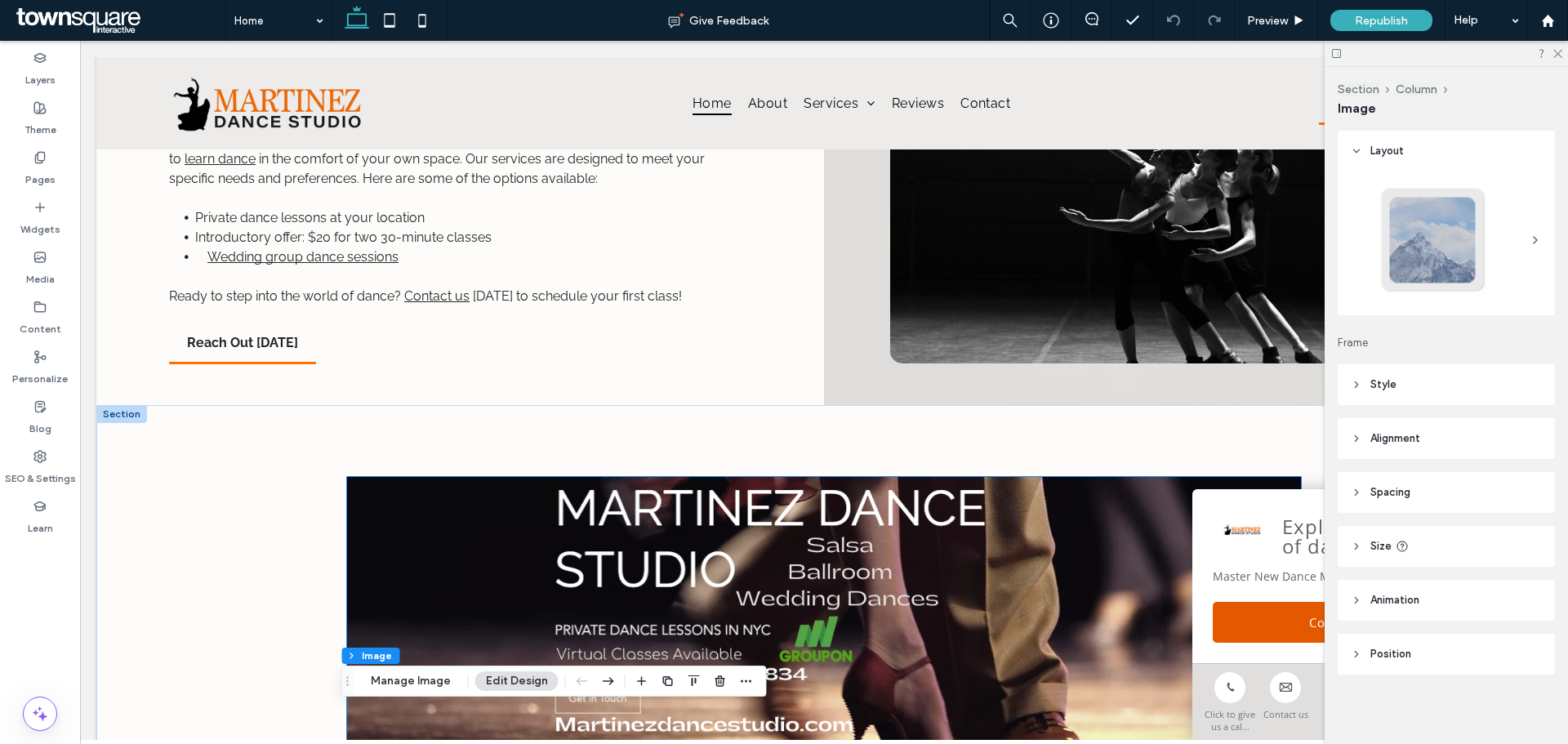
scroll to position [2270, 0]
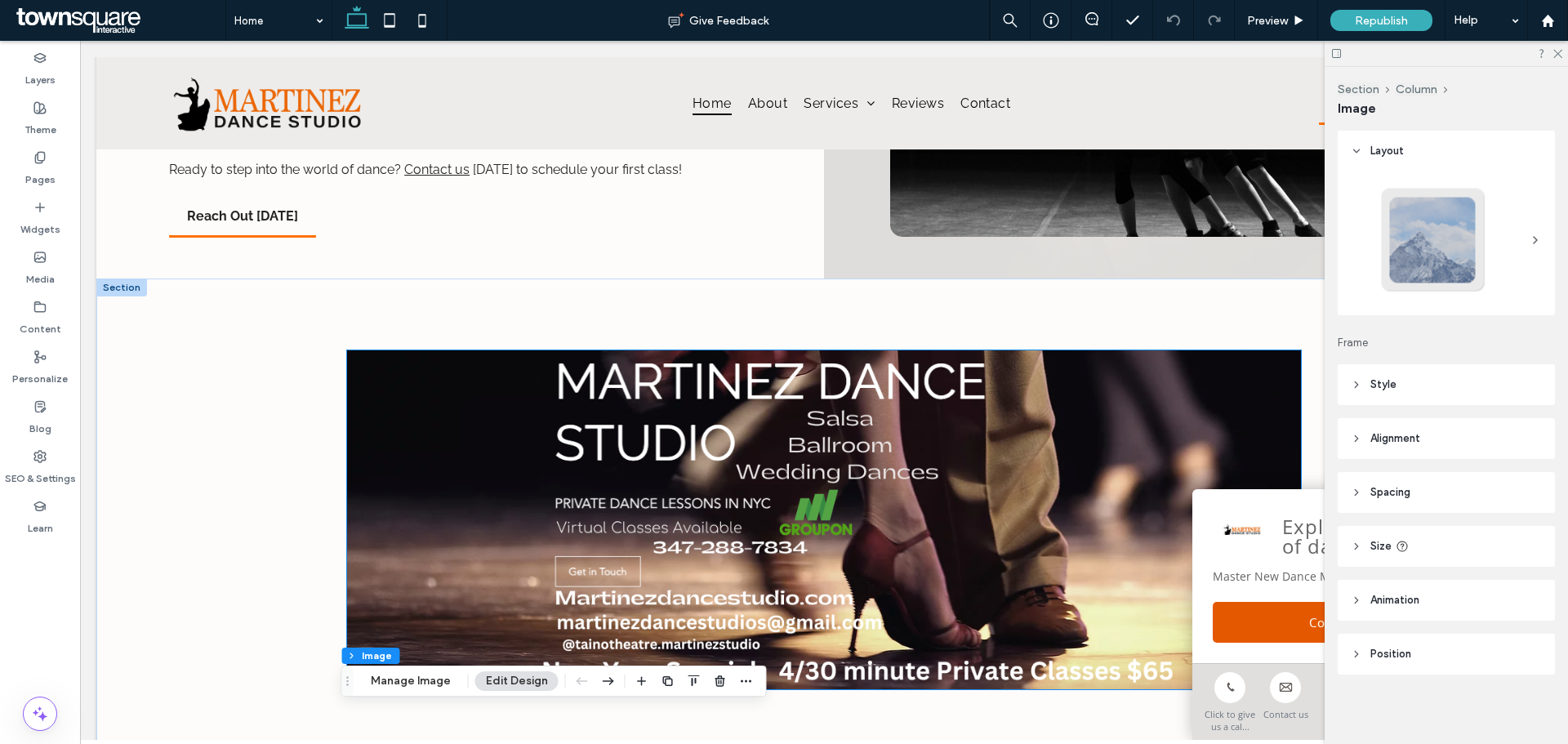
click at [845, 588] on img at bounding box center [824, 520] width 954 height 339
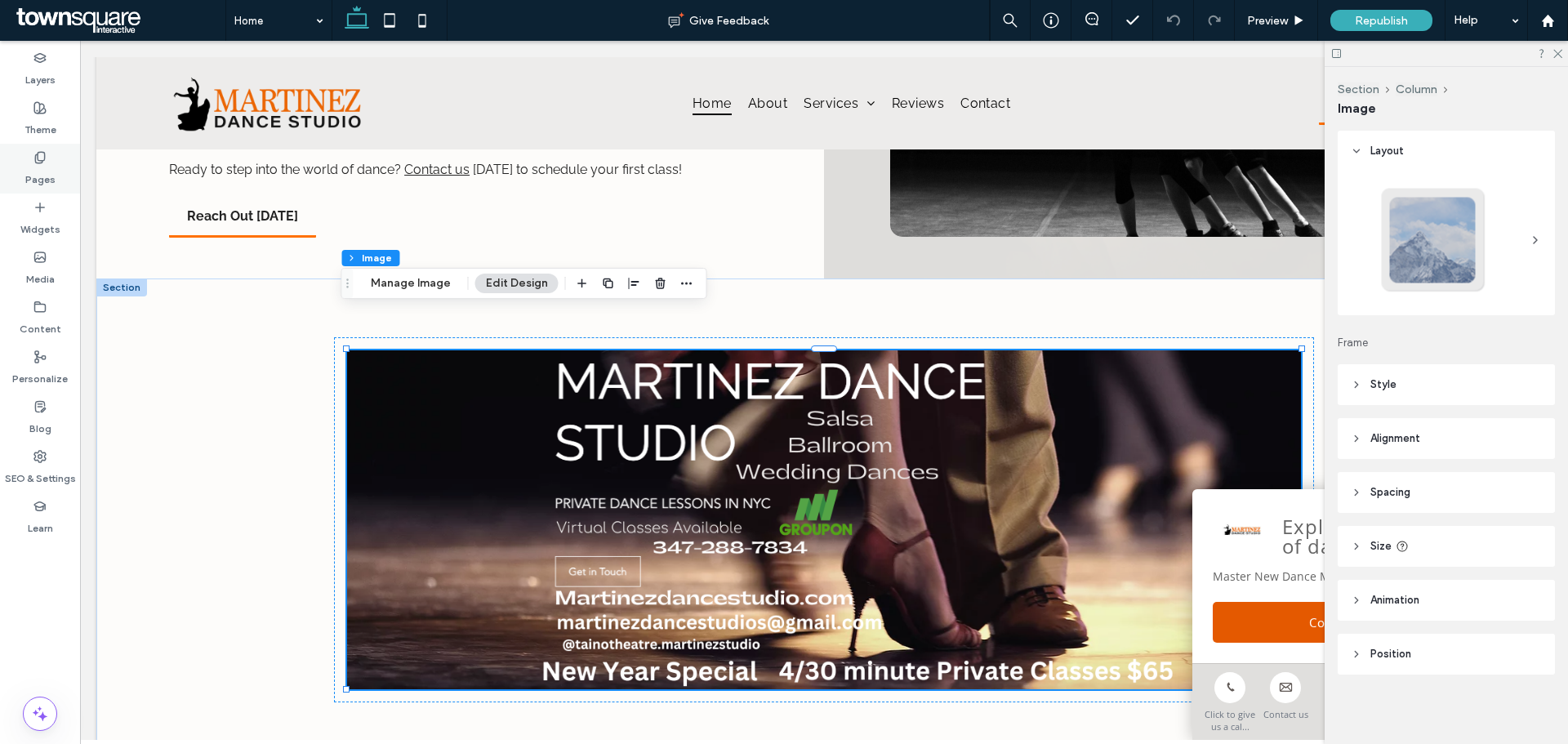
click at [41, 162] on use at bounding box center [40, 157] width 9 height 10
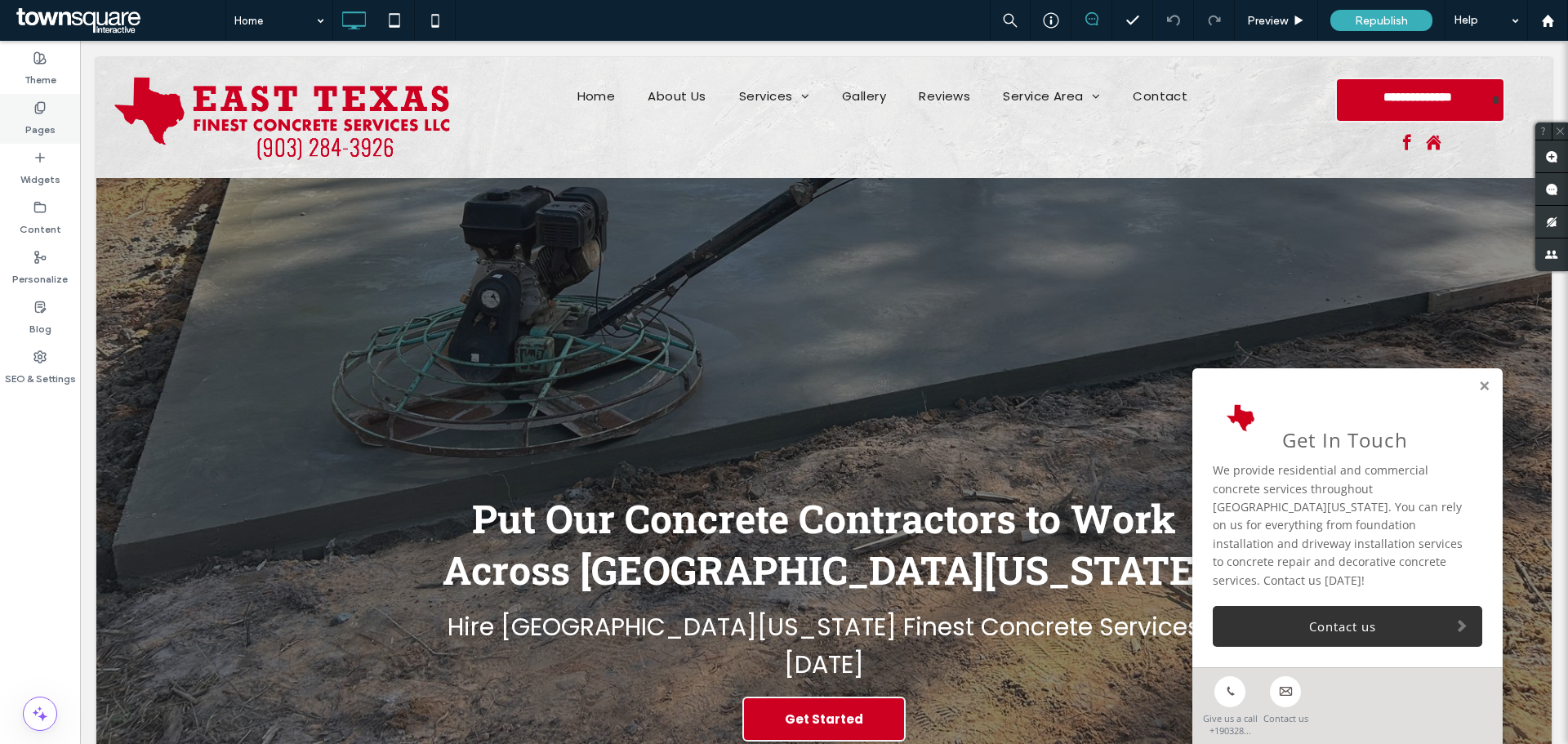
click at [13, 124] on div "Pages" at bounding box center [40, 119] width 80 height 50
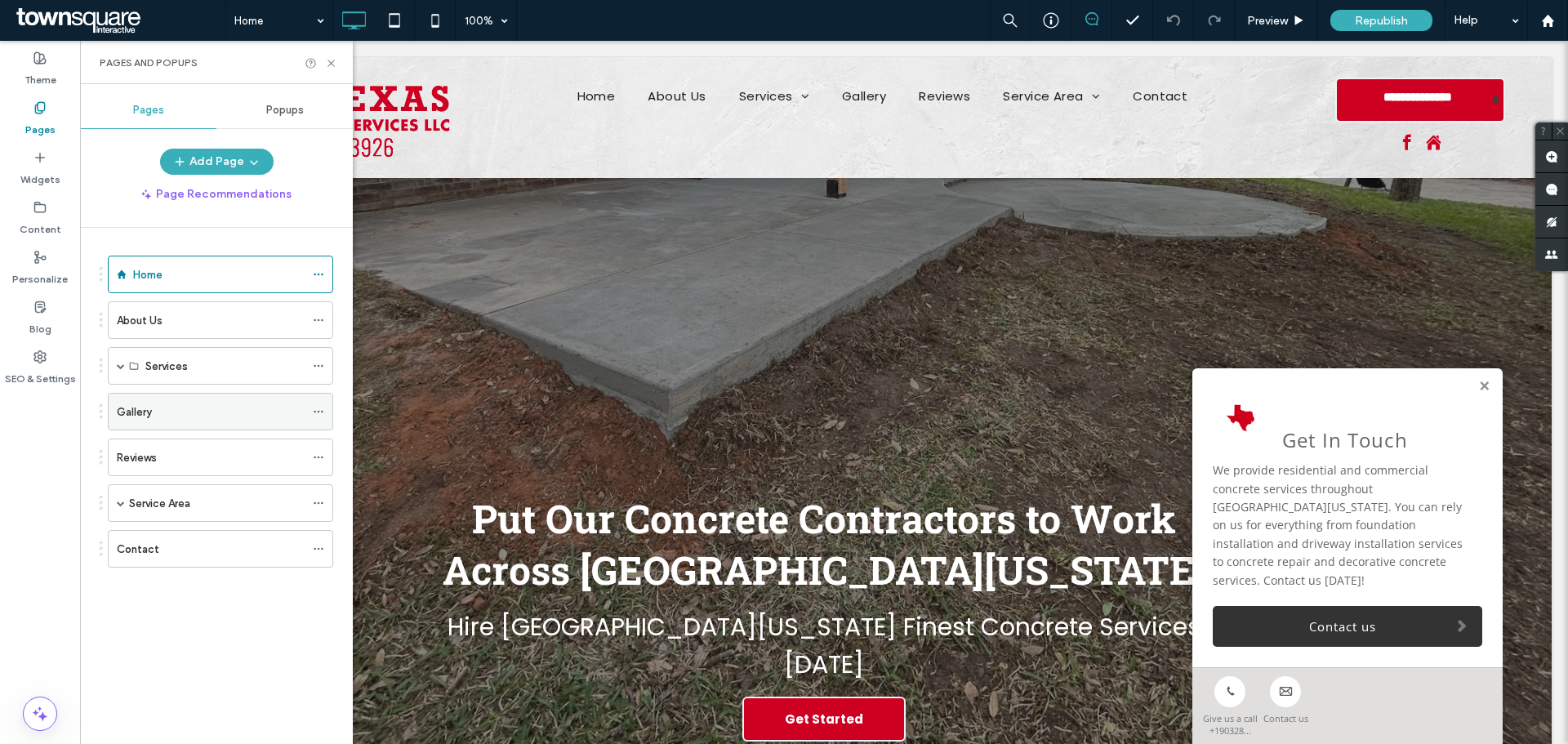
click at [161, 405] on div "Gallery" at bounding box center [210, 412] width 188 height 17
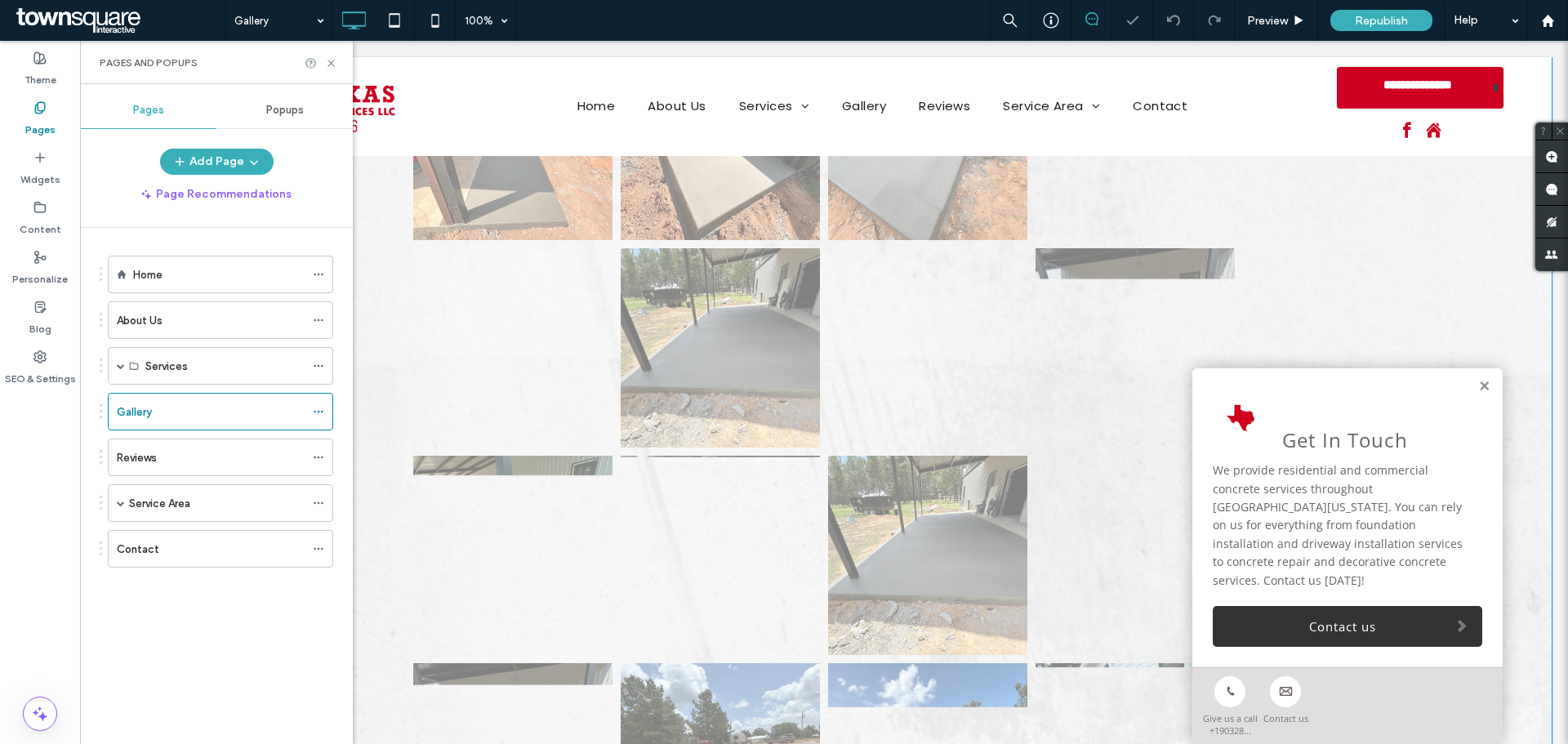
scroll to position [2021, 0]
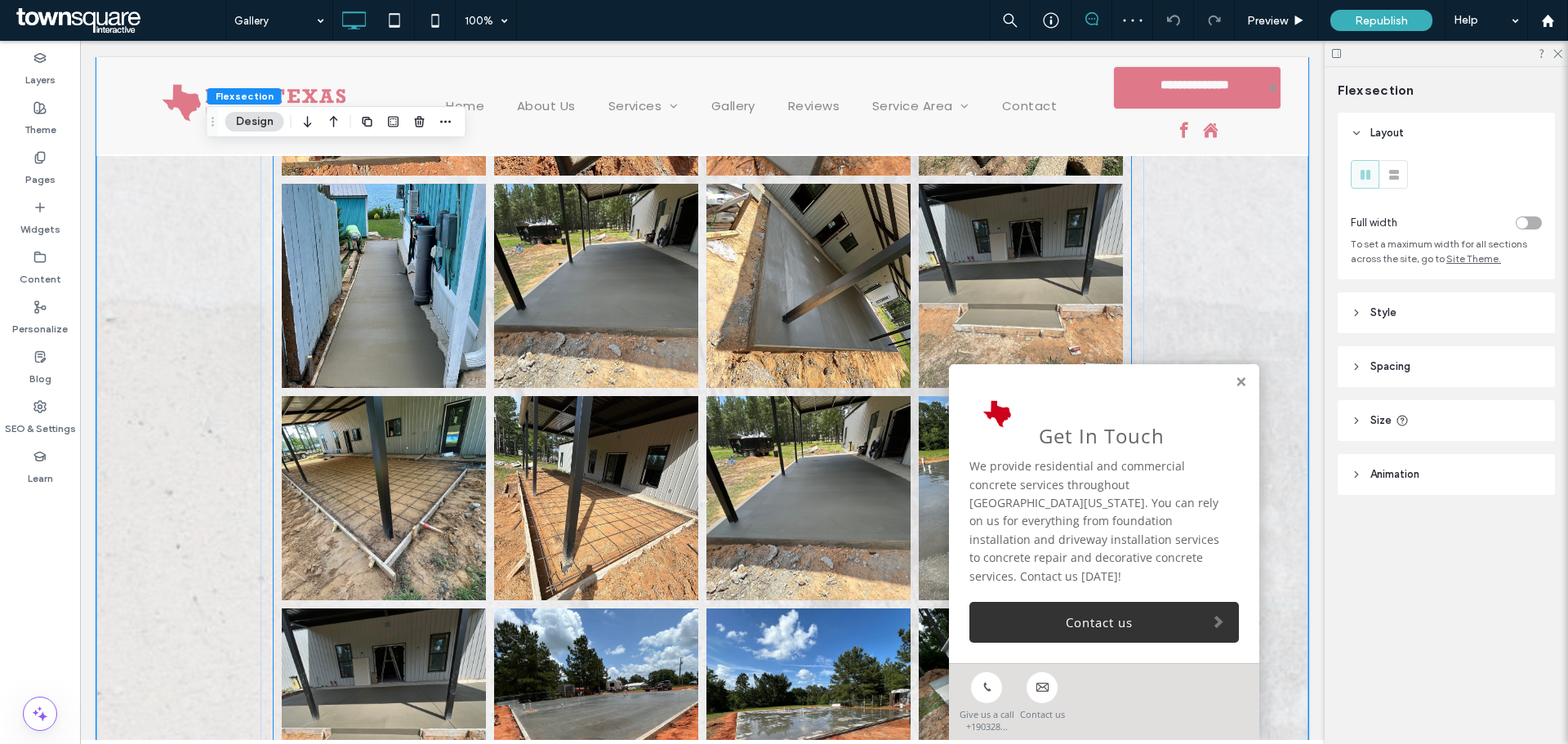
click at [494, 253] on link at bounding box center [596, 286] width 205 height 205
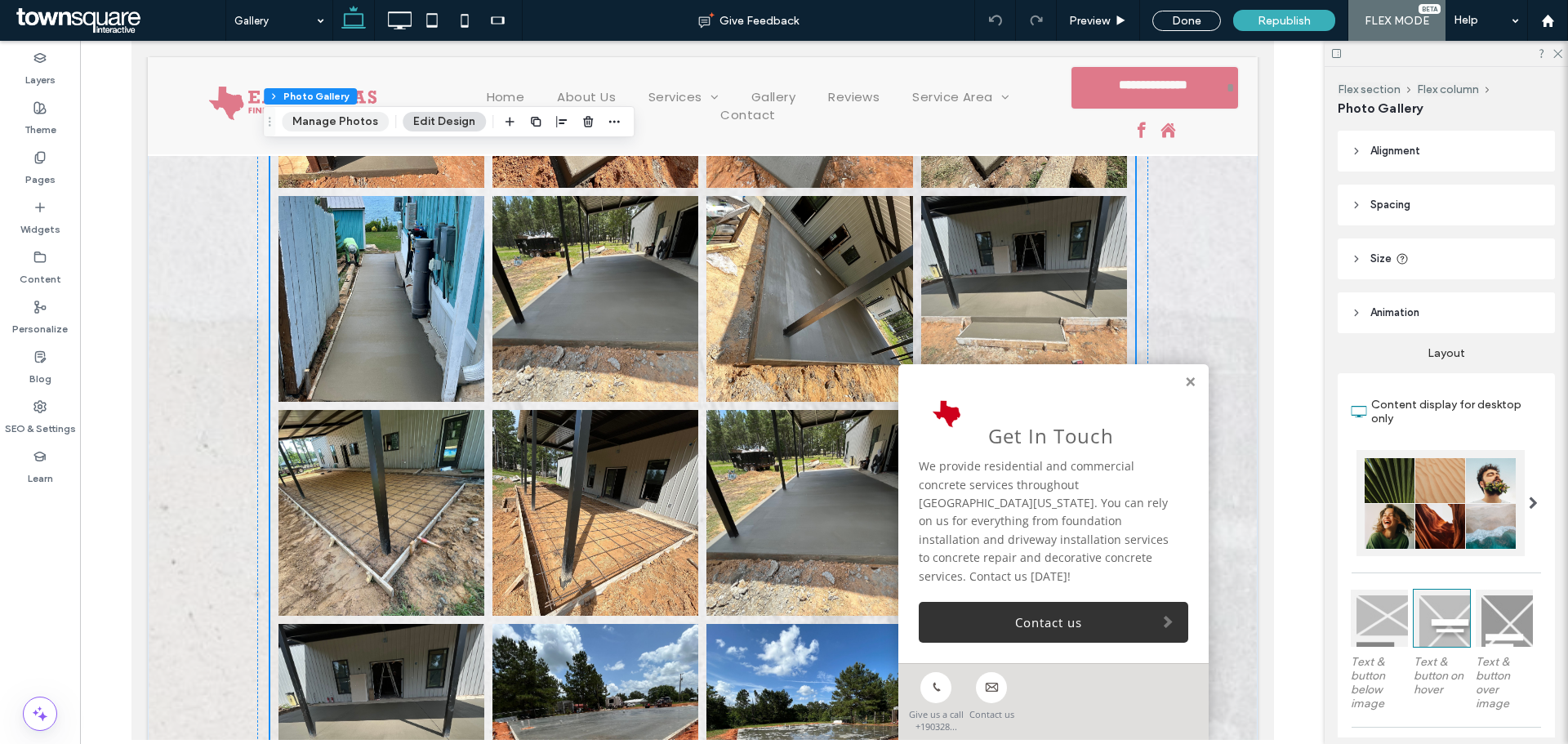
click at [351, 124] on button "Manage Photos" at bounding box center [335, 122] width 107 height 20
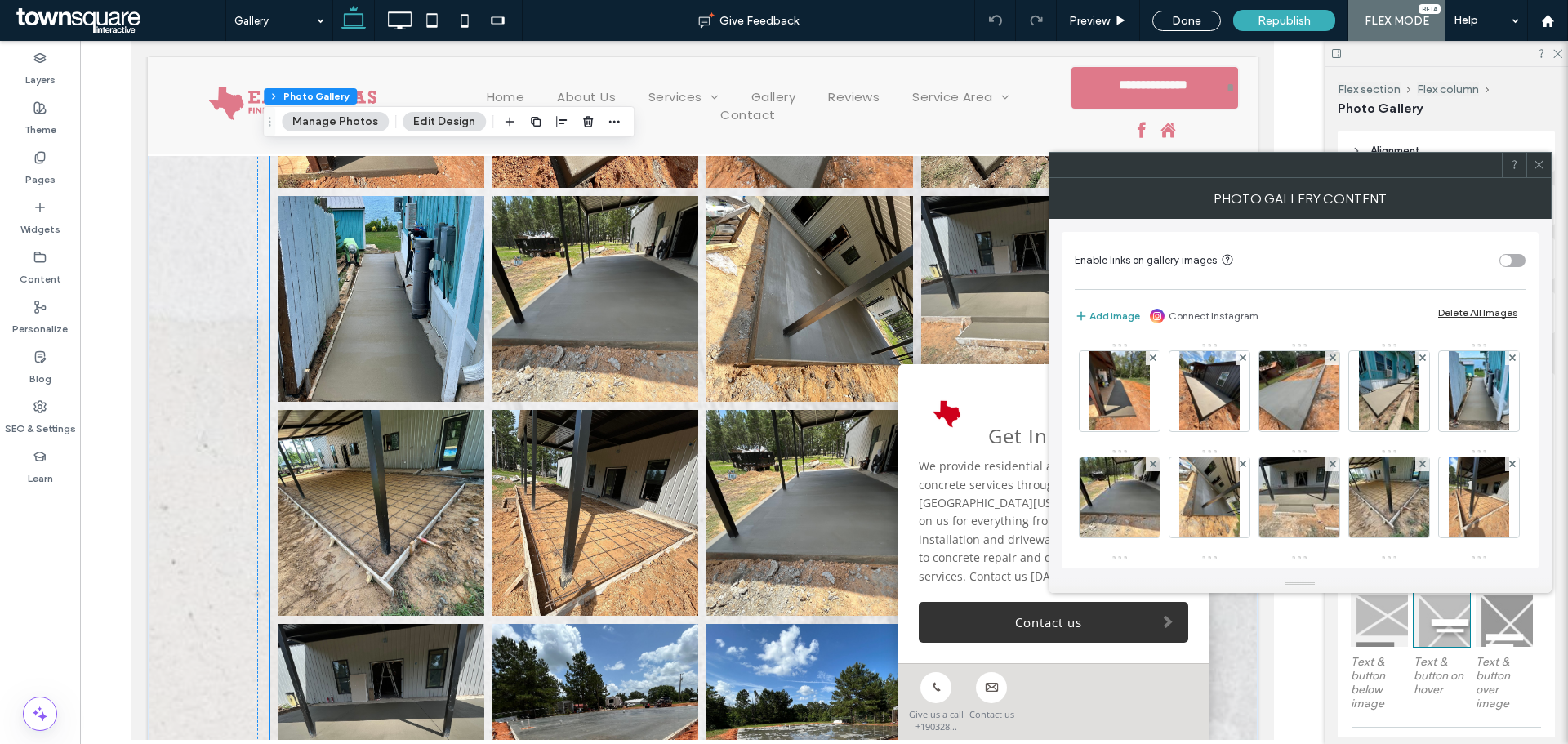
click at [1109, 311] on button "Add image" at bounding box center [1107, 316] width 65 height 20
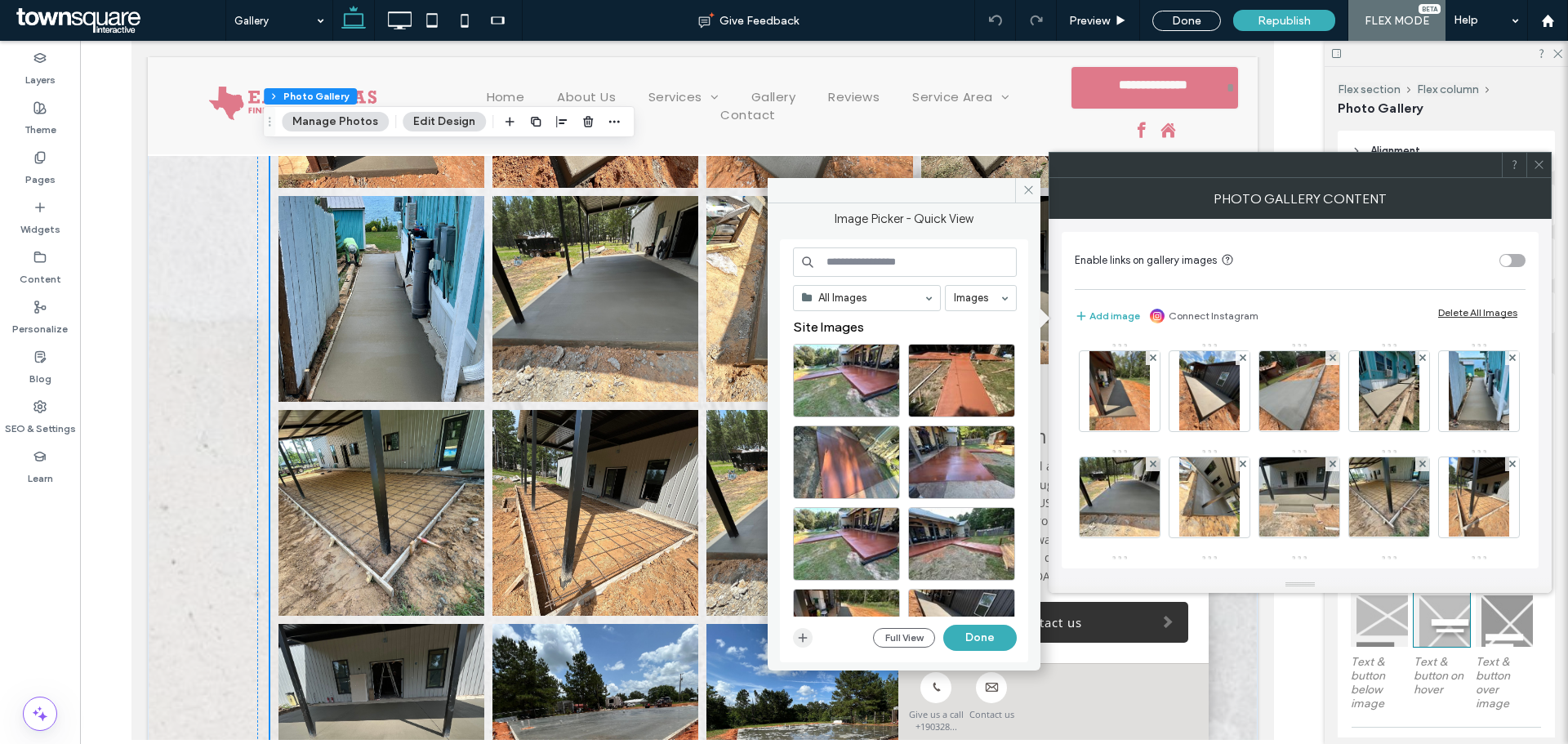
click at [801, 643] on icon "button" at bounding box center [802, 638] width 13 height 13
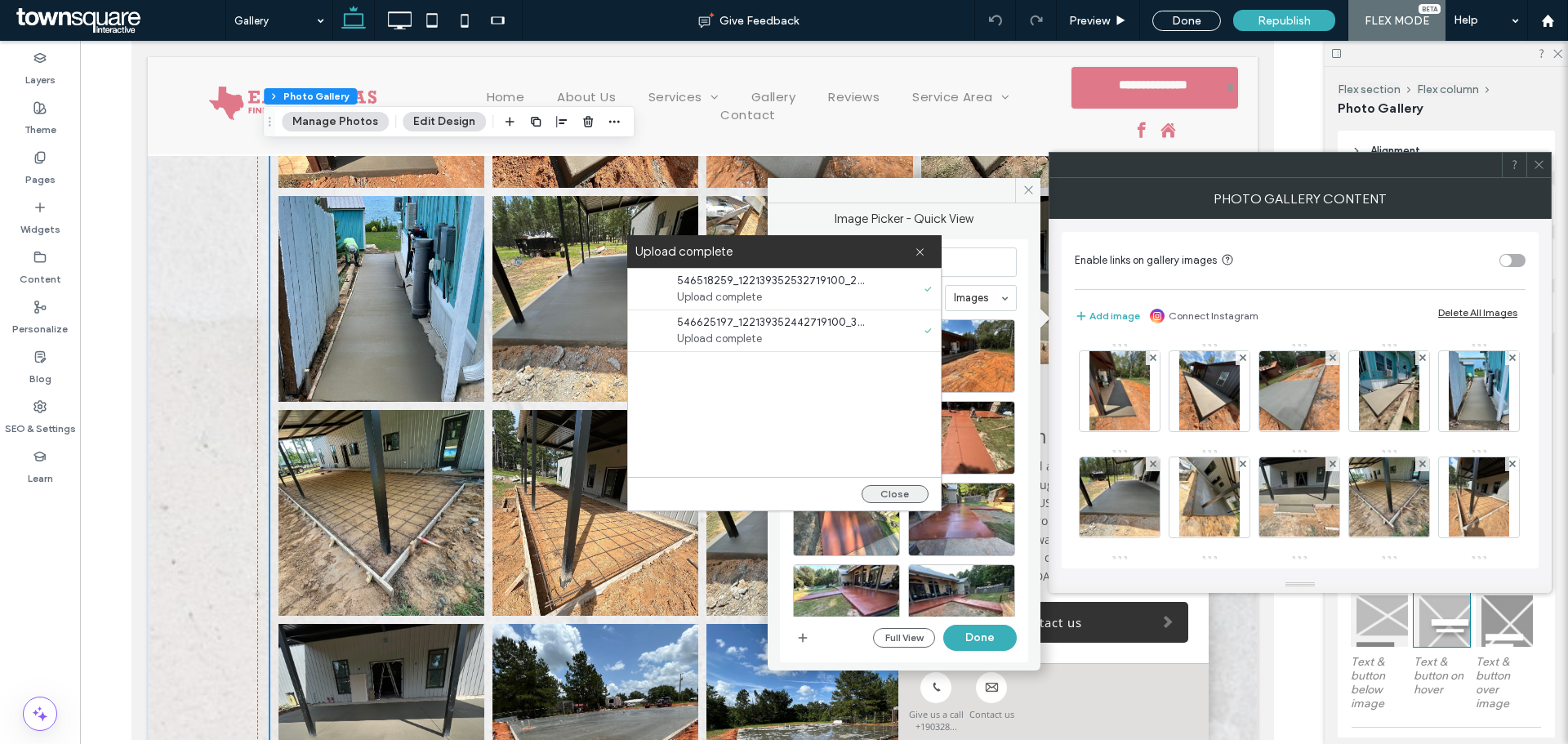
click at [883, 493] on button "Close" at bounding box center [895, 493] width 67 height 18
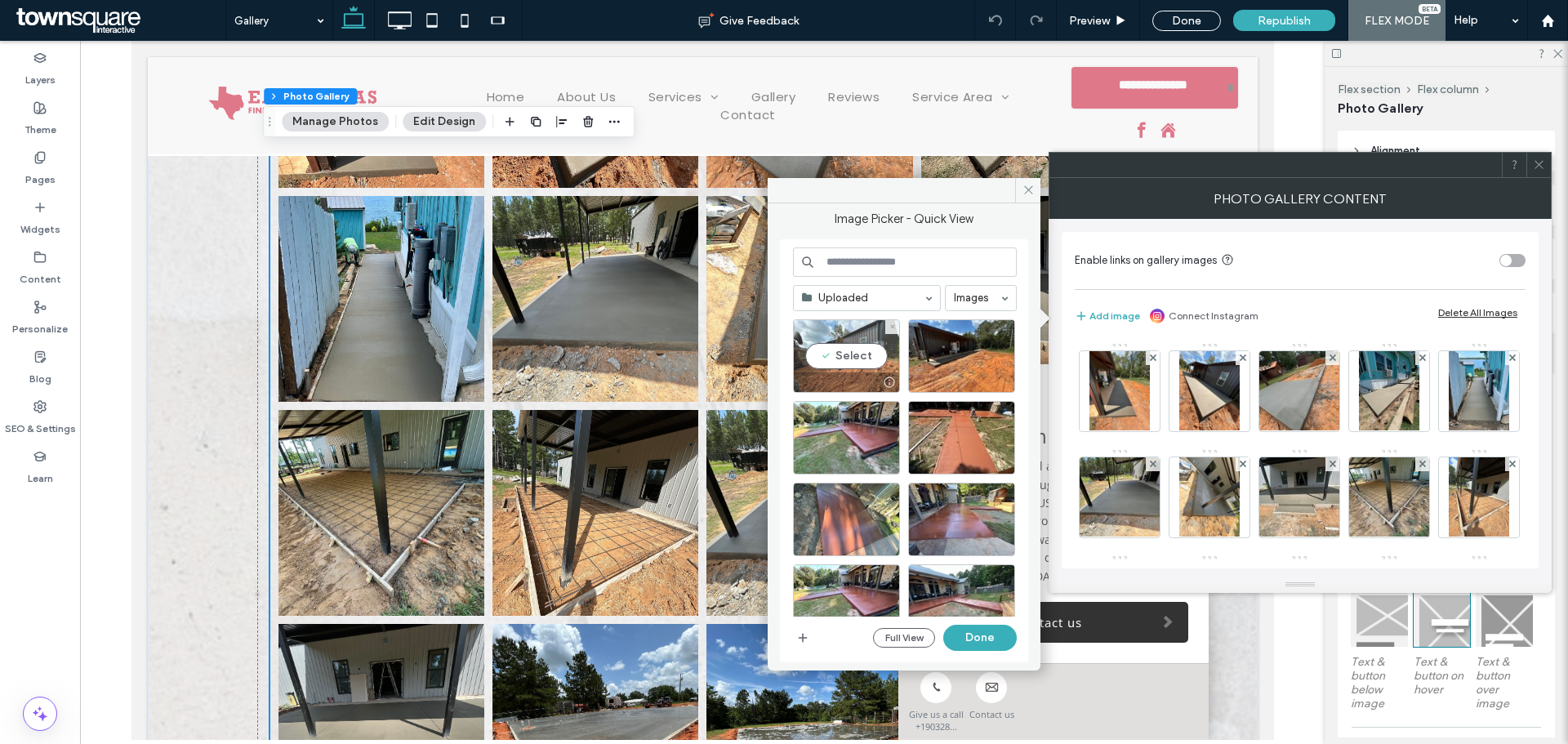
click at [827, 353] on div "Select" at bounding box center [846, 356] width 107 height 74
click at [958, 364] on div "Select" at bounding box center [961, 356] width 107 height 74
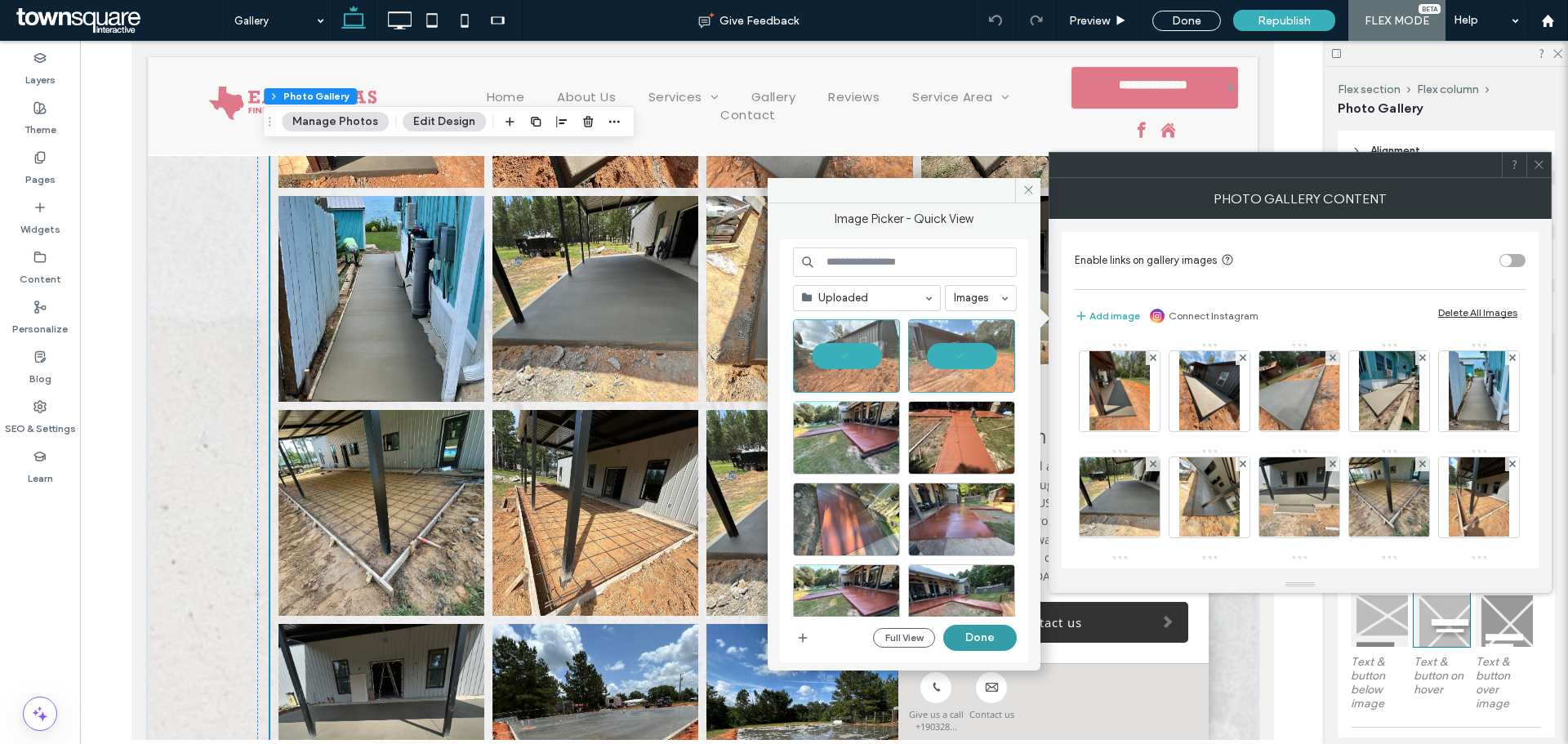
click at [974, 632] on button "Done" at bounding box center [980, 638] width 74 height 26
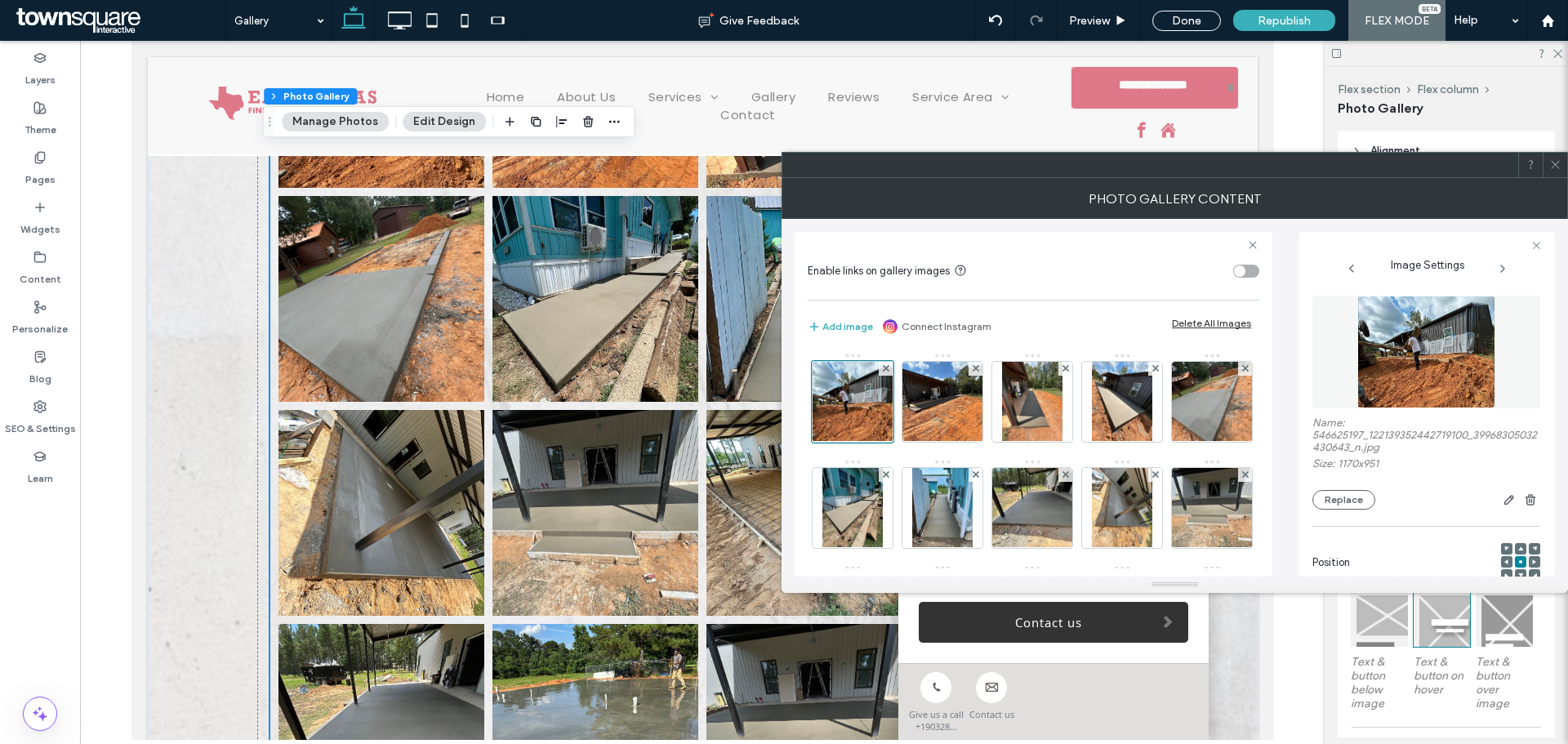
click at [1551, 164] on icon at bounding box center [1555, 164] width 12 height 12
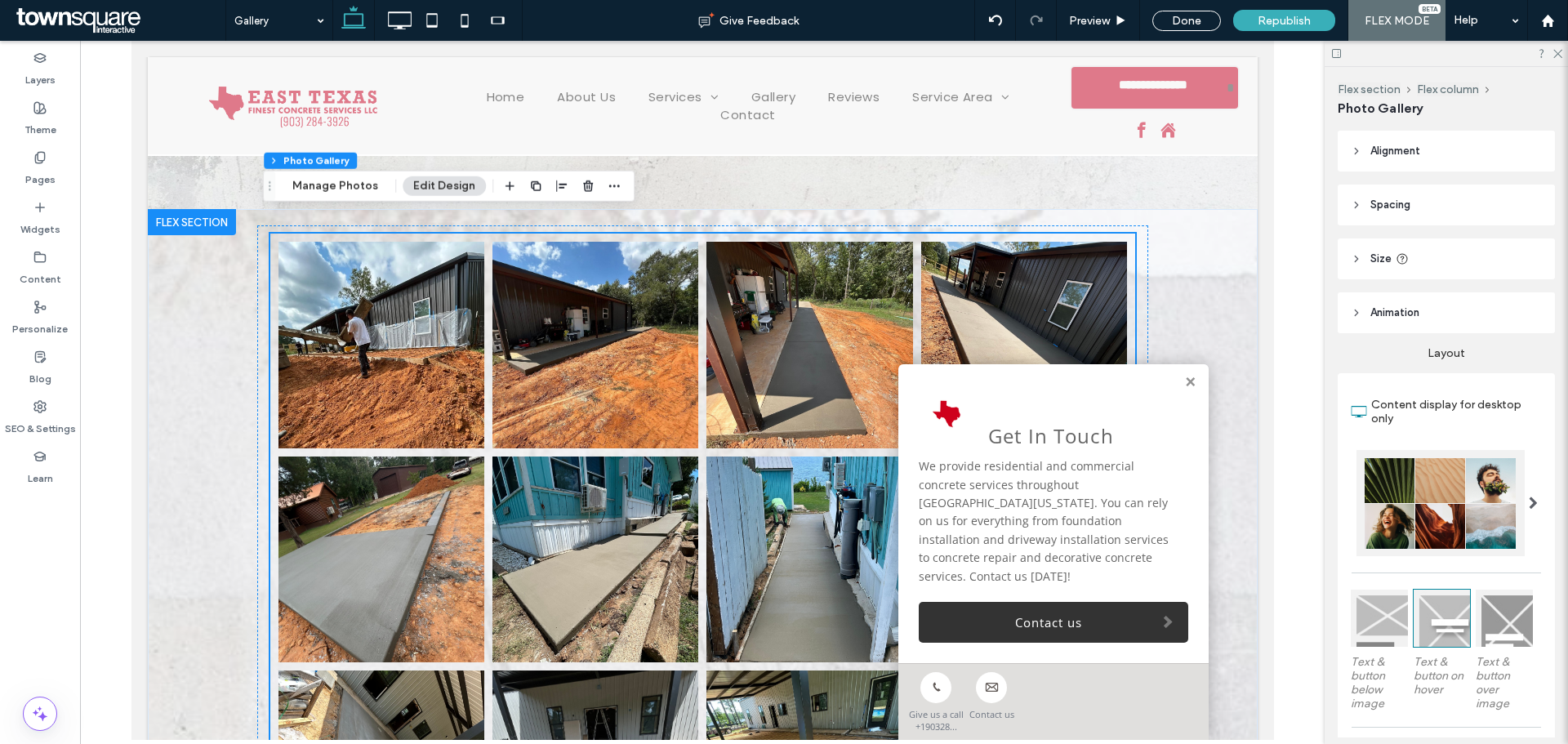
scroll to position [1843, 0]
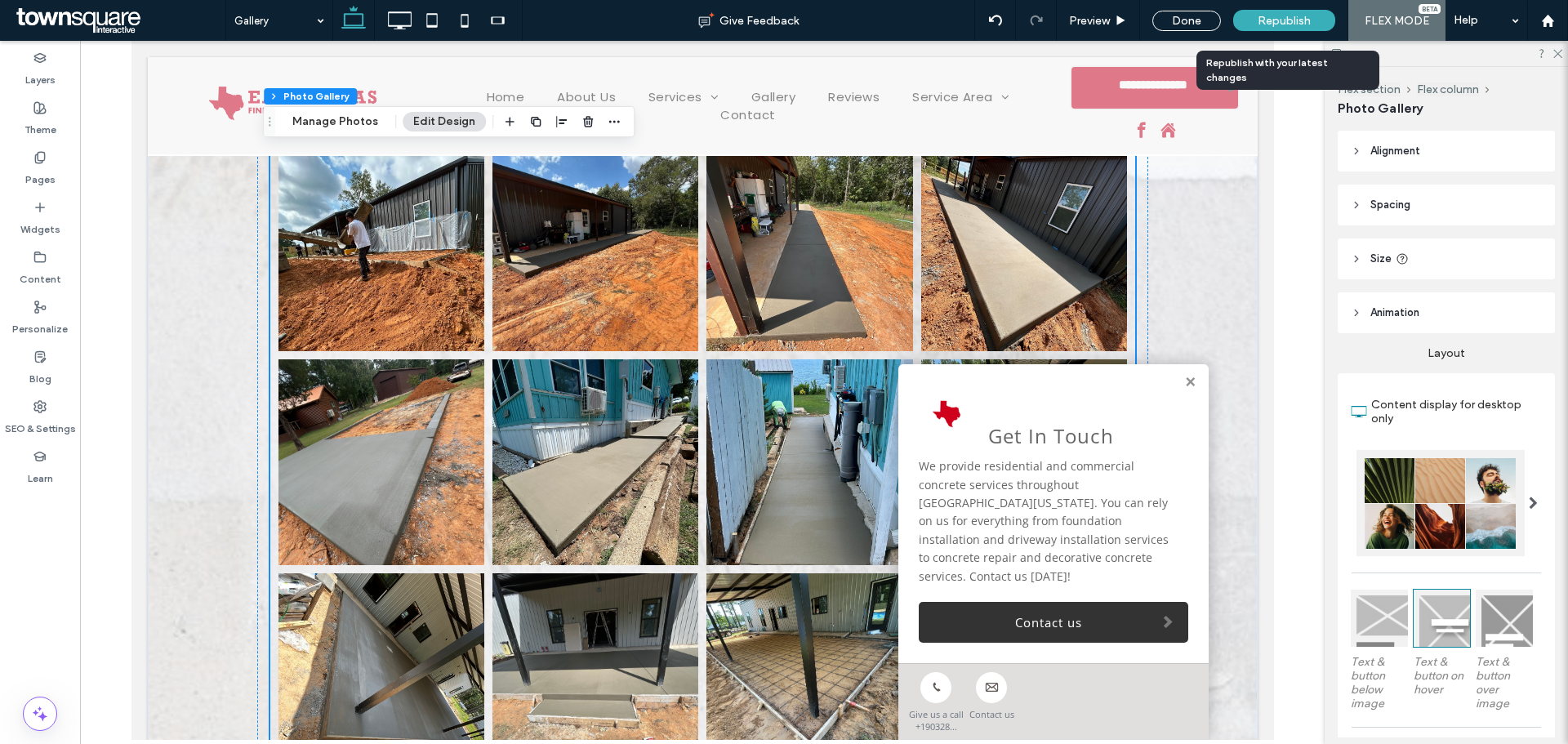
click at [1251, 18] on div "Republish" at bounding box center [1284, 20] width 102 height 22
